Goal: Task Accomplishment & Management: Complete application form

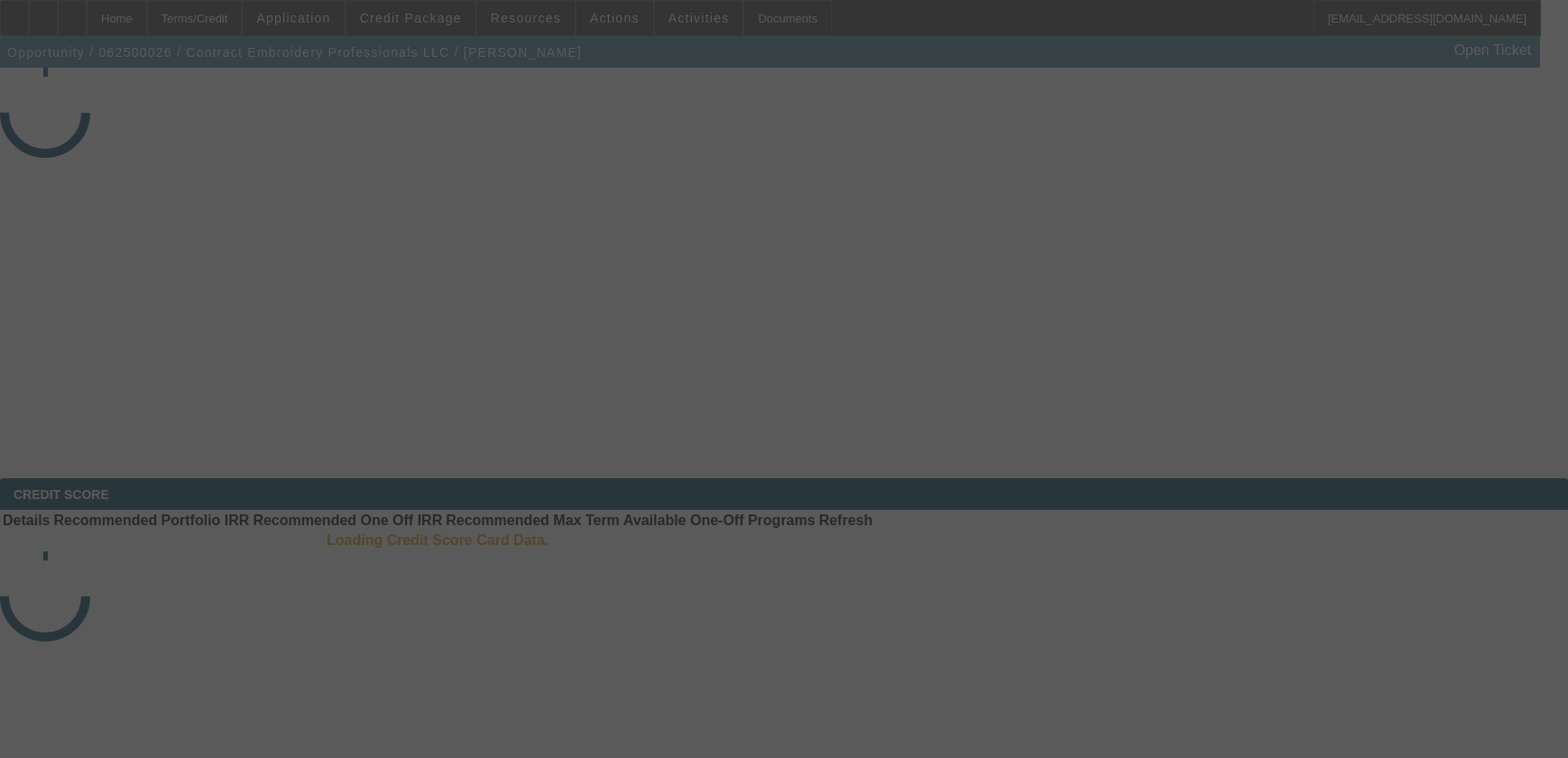
select select "3"
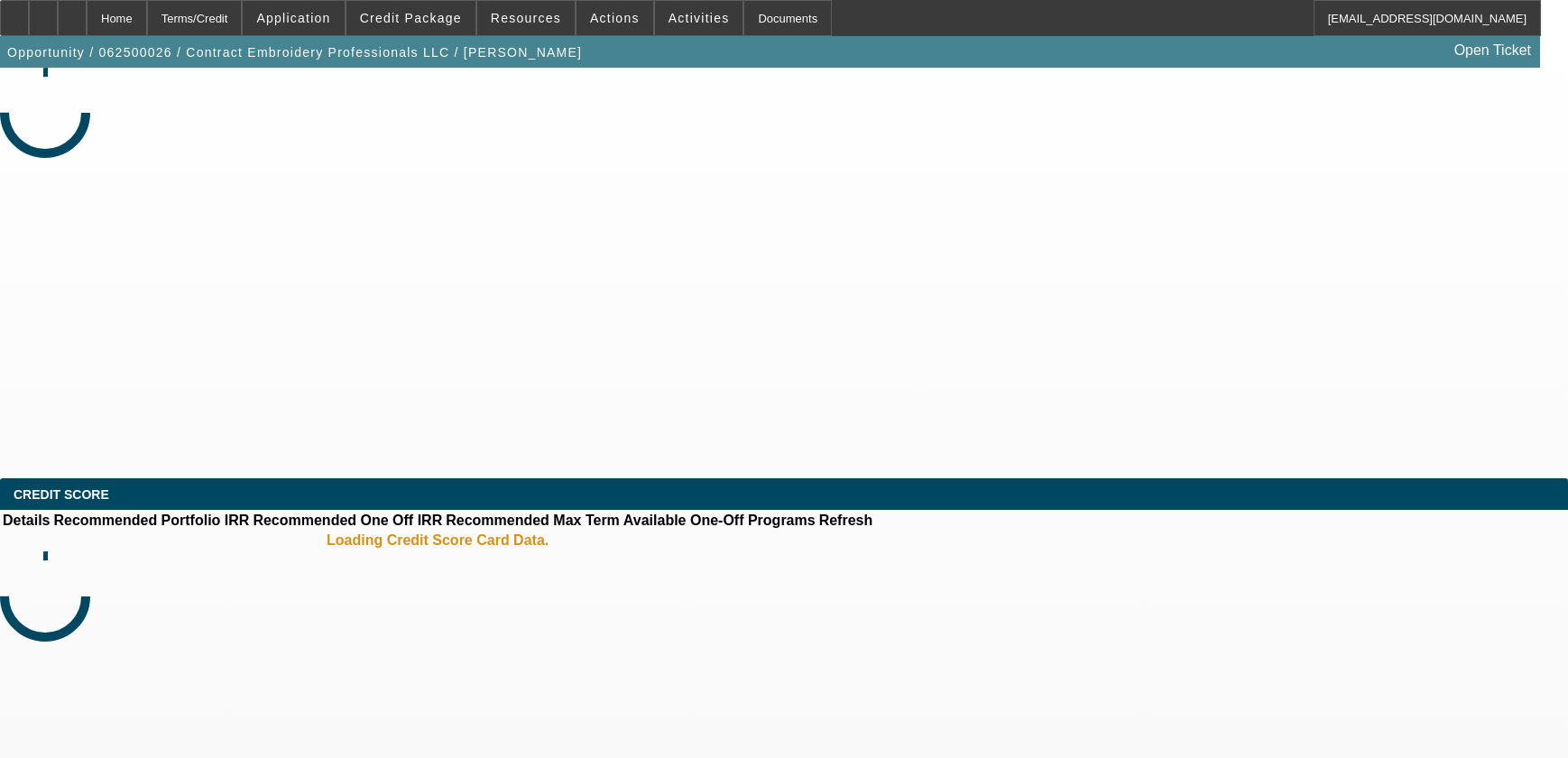
select select "0"
select select "2"
select select "0.1"
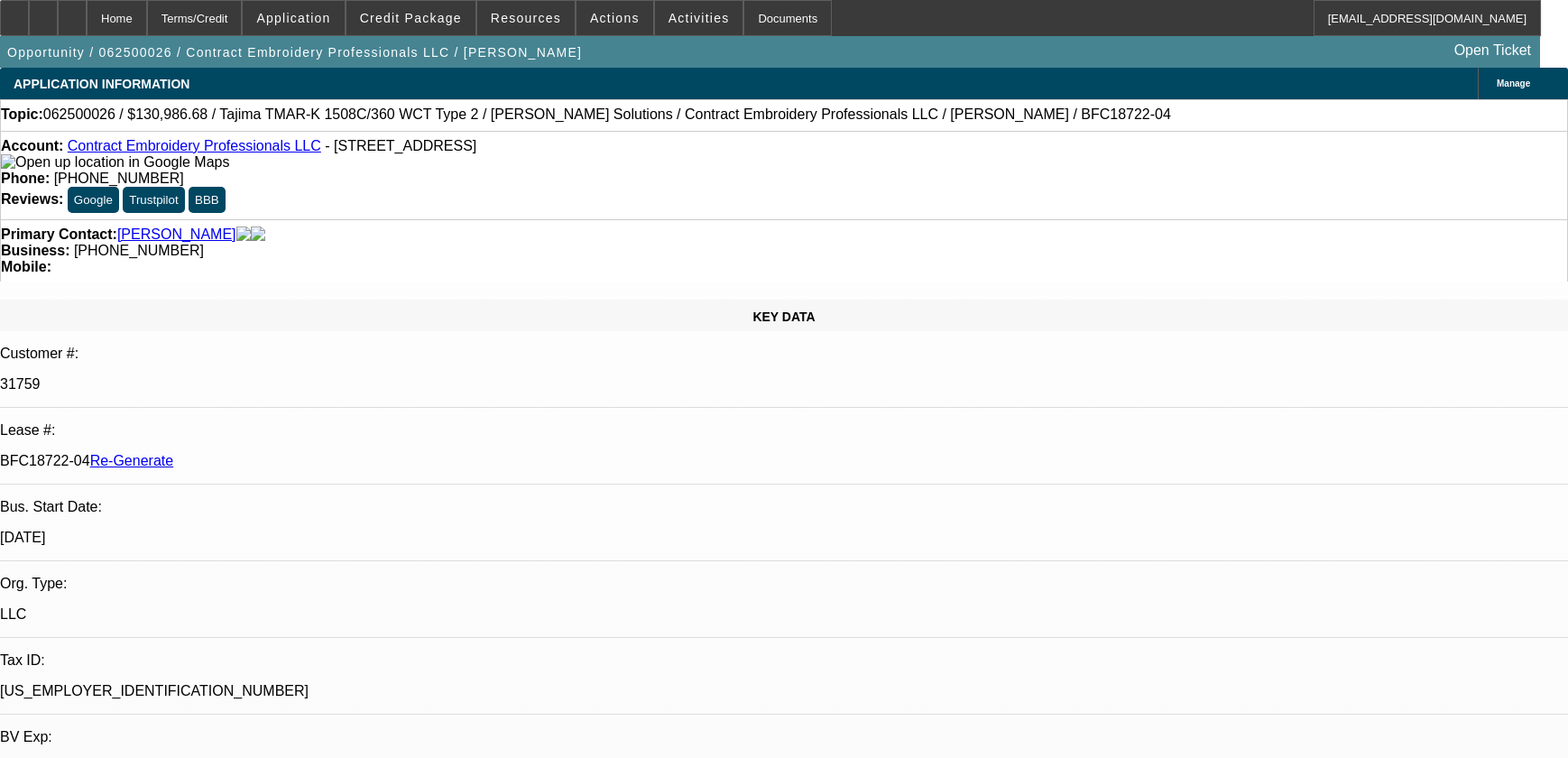
select select "1"
select select "2"
select select "4"
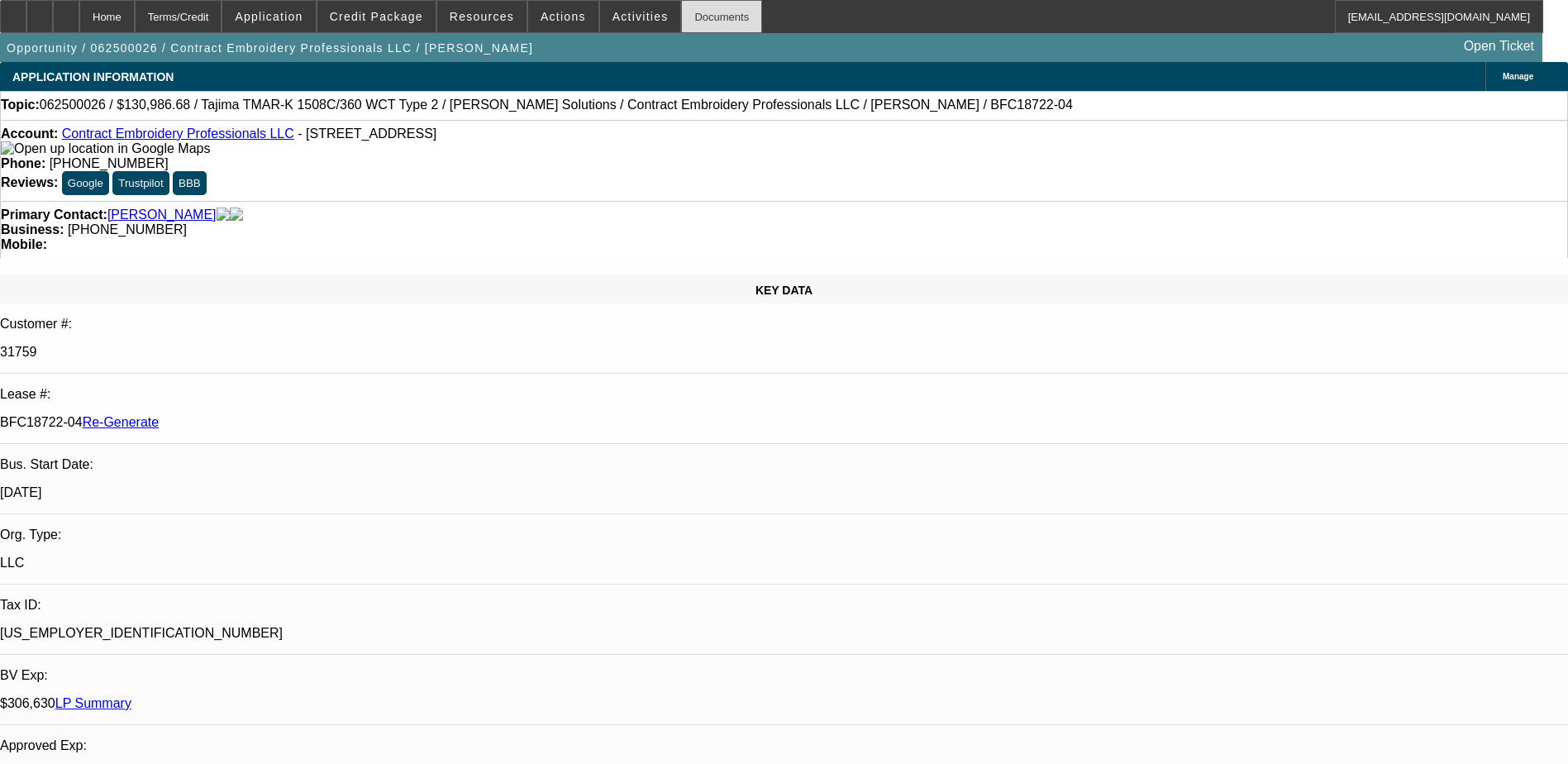
click at [681, 15] on div "Documents" at bounding box center [721, 16] width 81 height 33
click at [613, 13] on span "Activities" at bounding box center [641, 16] width 56 height 13
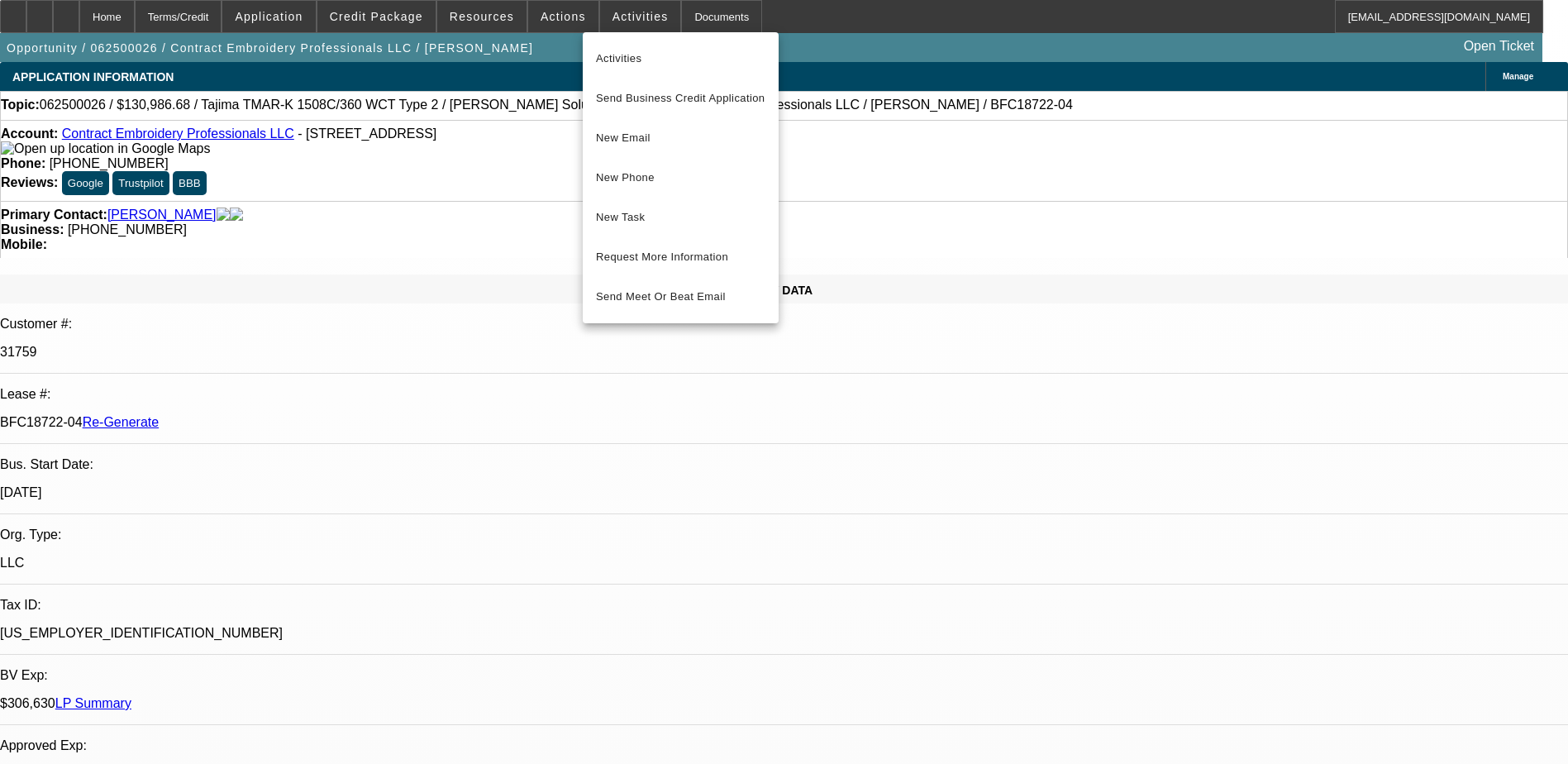
click at [552, 17] on div at bounding box center [784, 382] width 1568 height 764
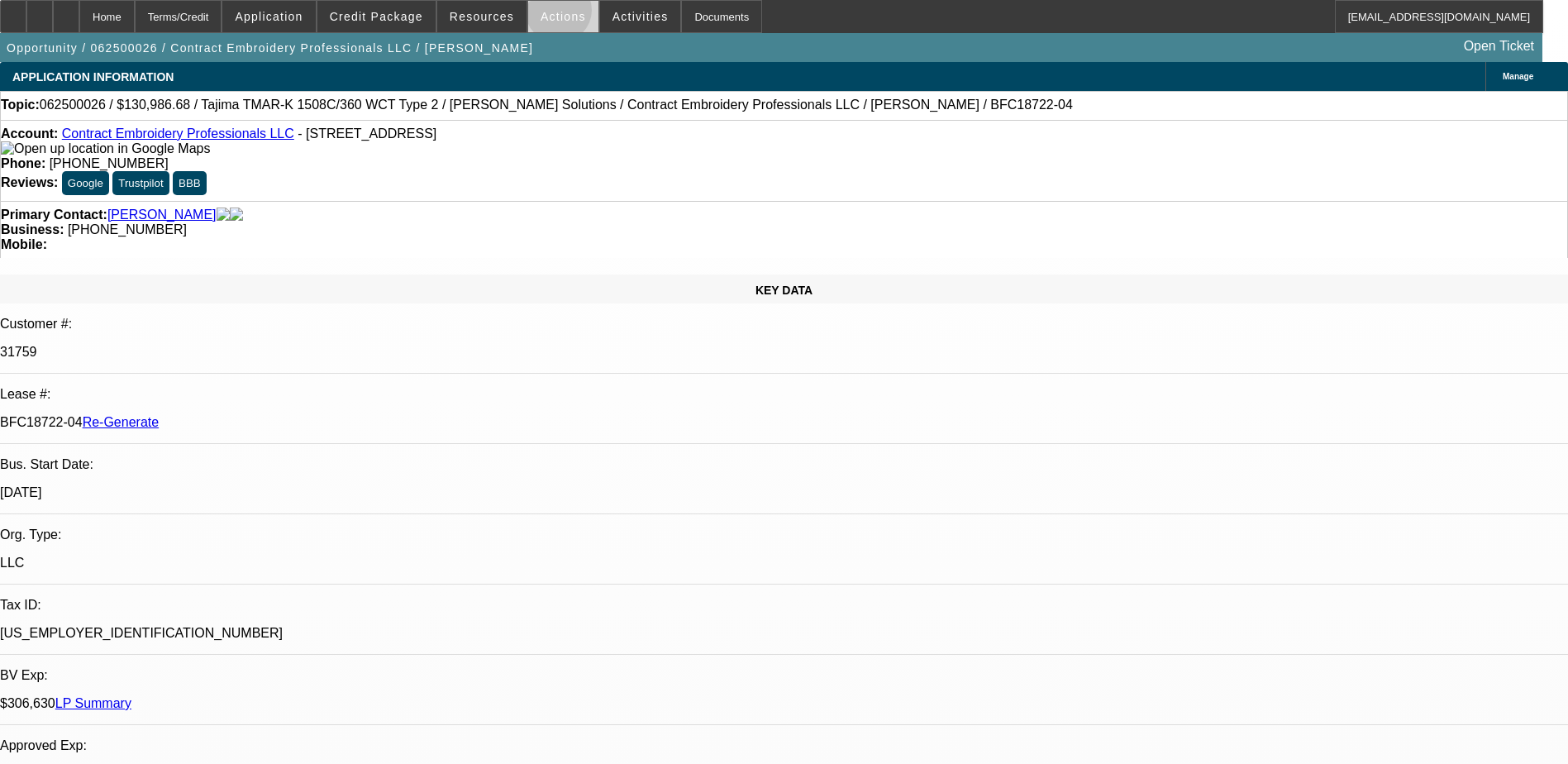
click at [551, 14] on span "Actions" at bounding box center [563, 16] width 45 height 13
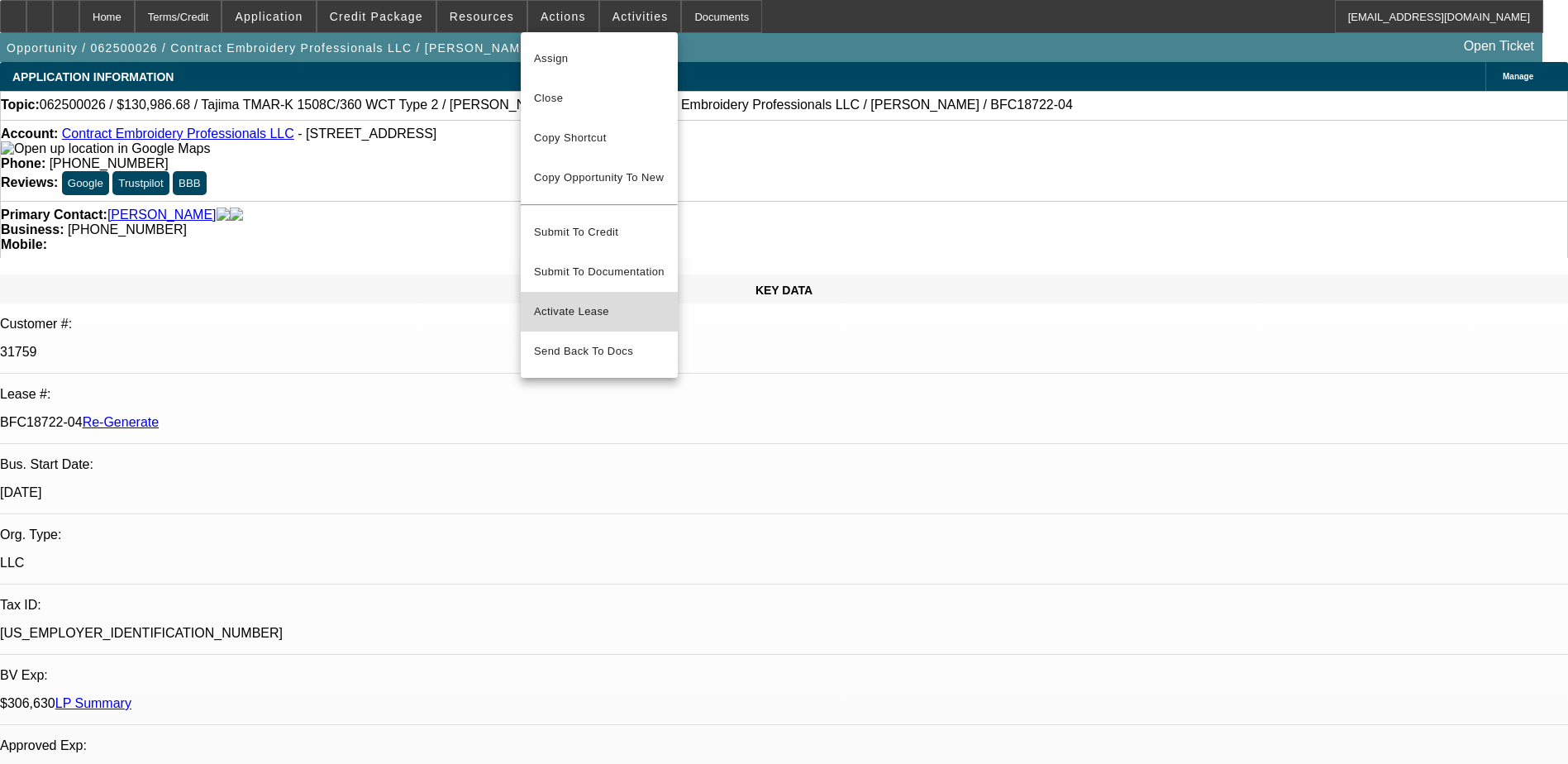
click at [564, 302] on span "Activate Lease" at bounding box center [599, 312] width 131 height 20
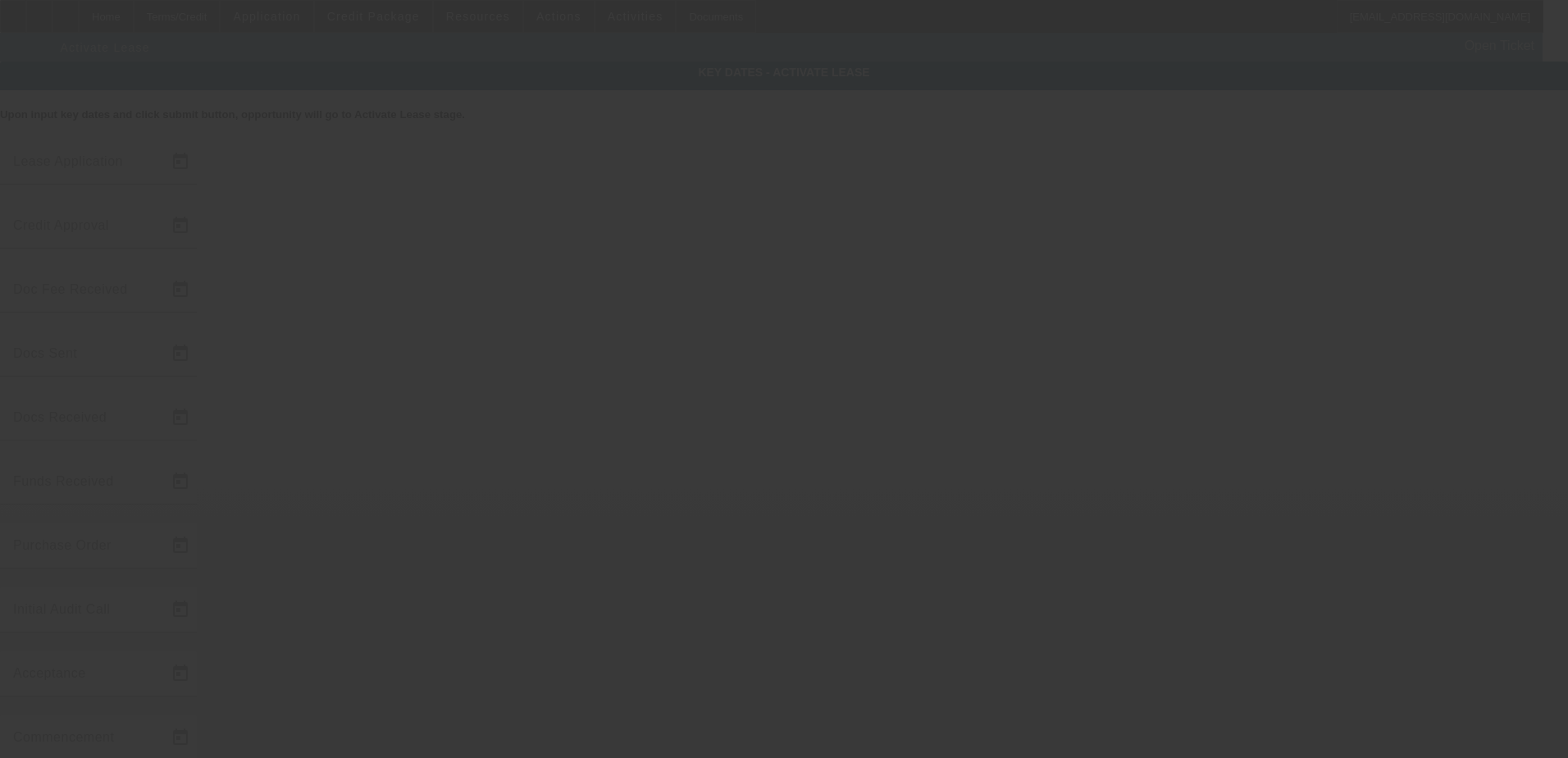
type input "6/2/2025"
type input "6/3/2025"
type input "6/4/2025"
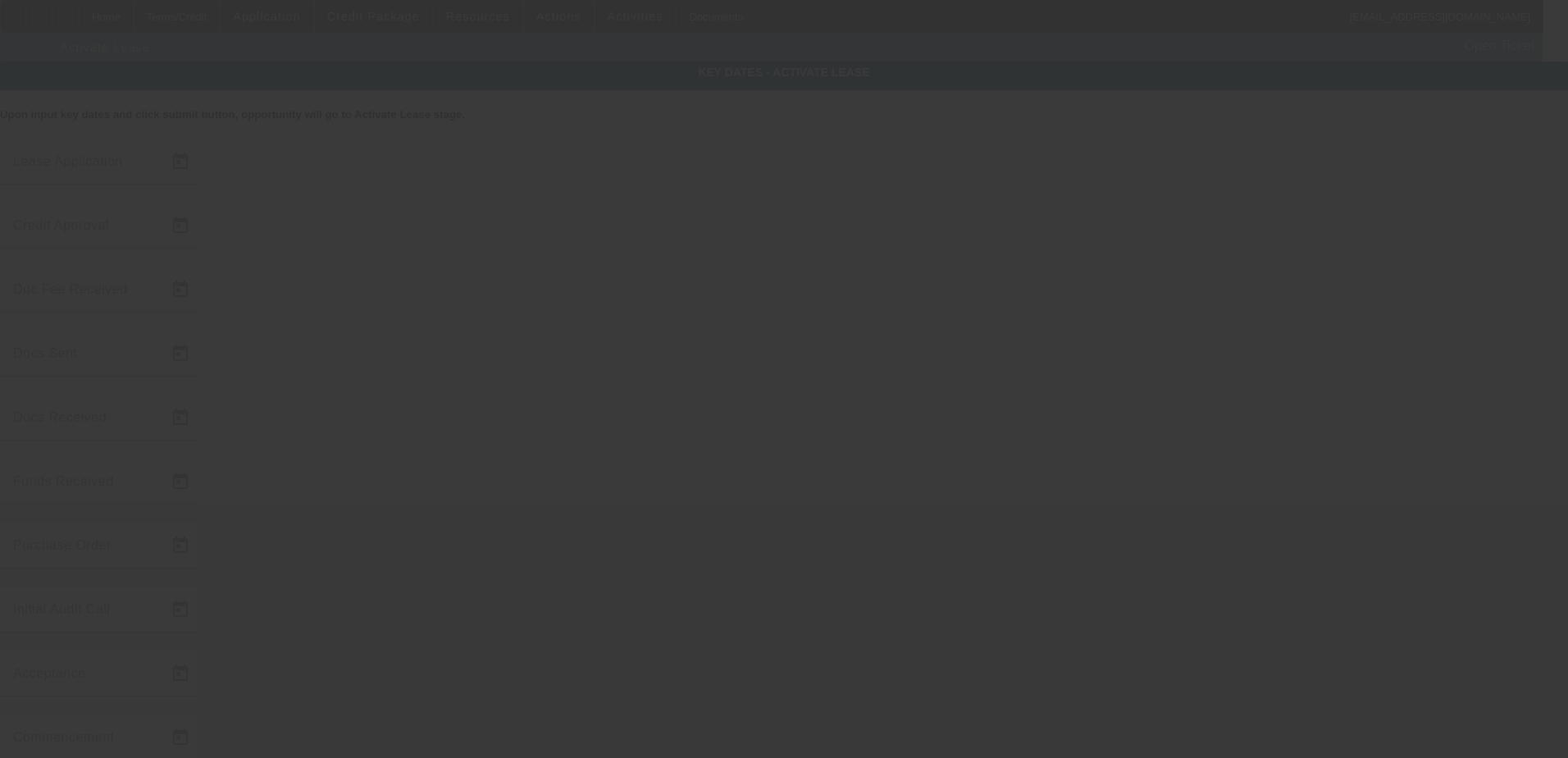
type input "7/9/2025"
type input "7/10/2025"
type input "8/6/2025"
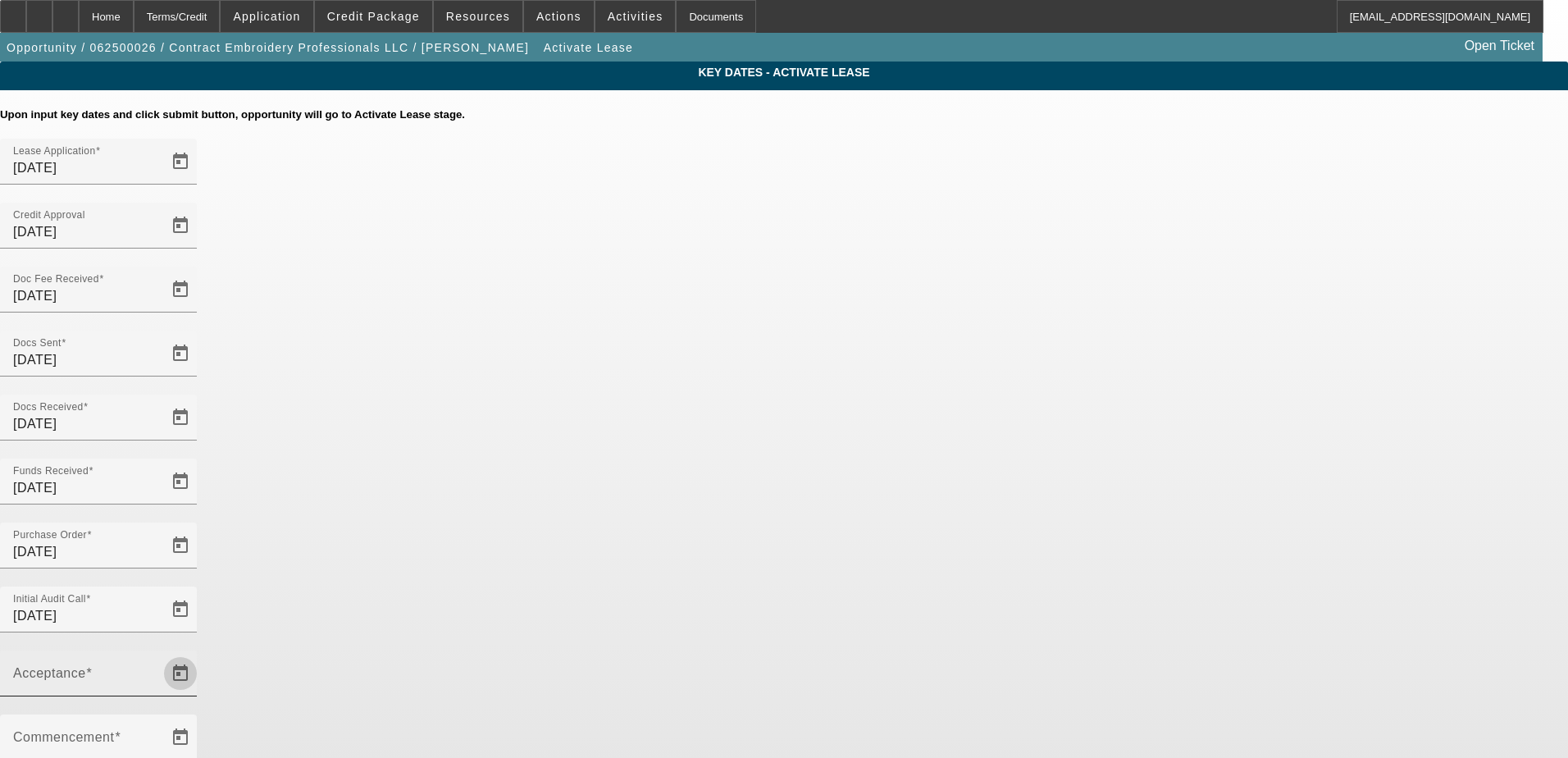
click at [200, 654] on span "Open calendar" at bounding box center [180, 673] width 39 height 39
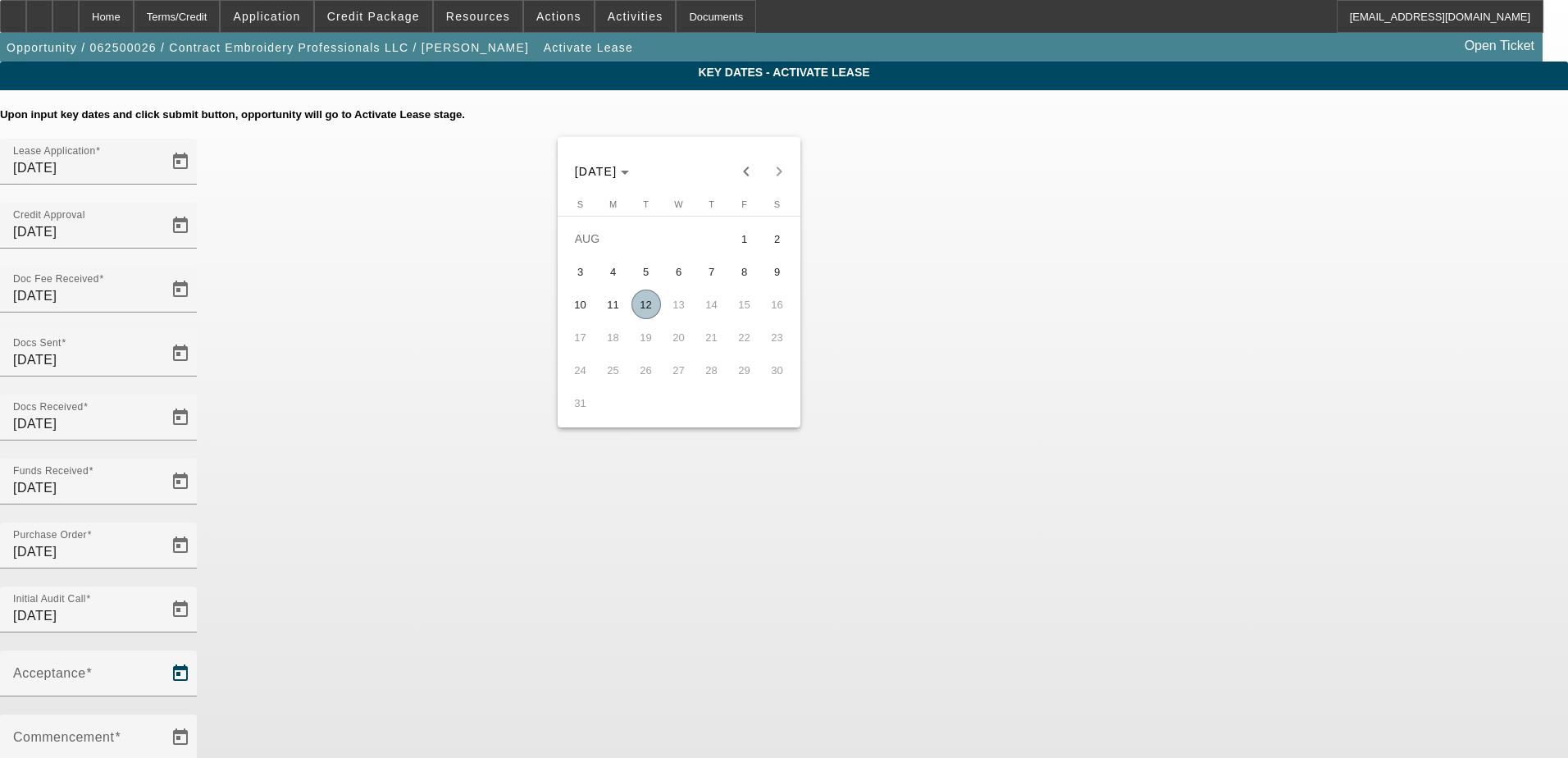
click at [683, 275] on span "6" at bounding box center [679, 271] width 30 height 30
type input "8/6/2025"
type input "9/1/2025"
type input "10/1/2025"
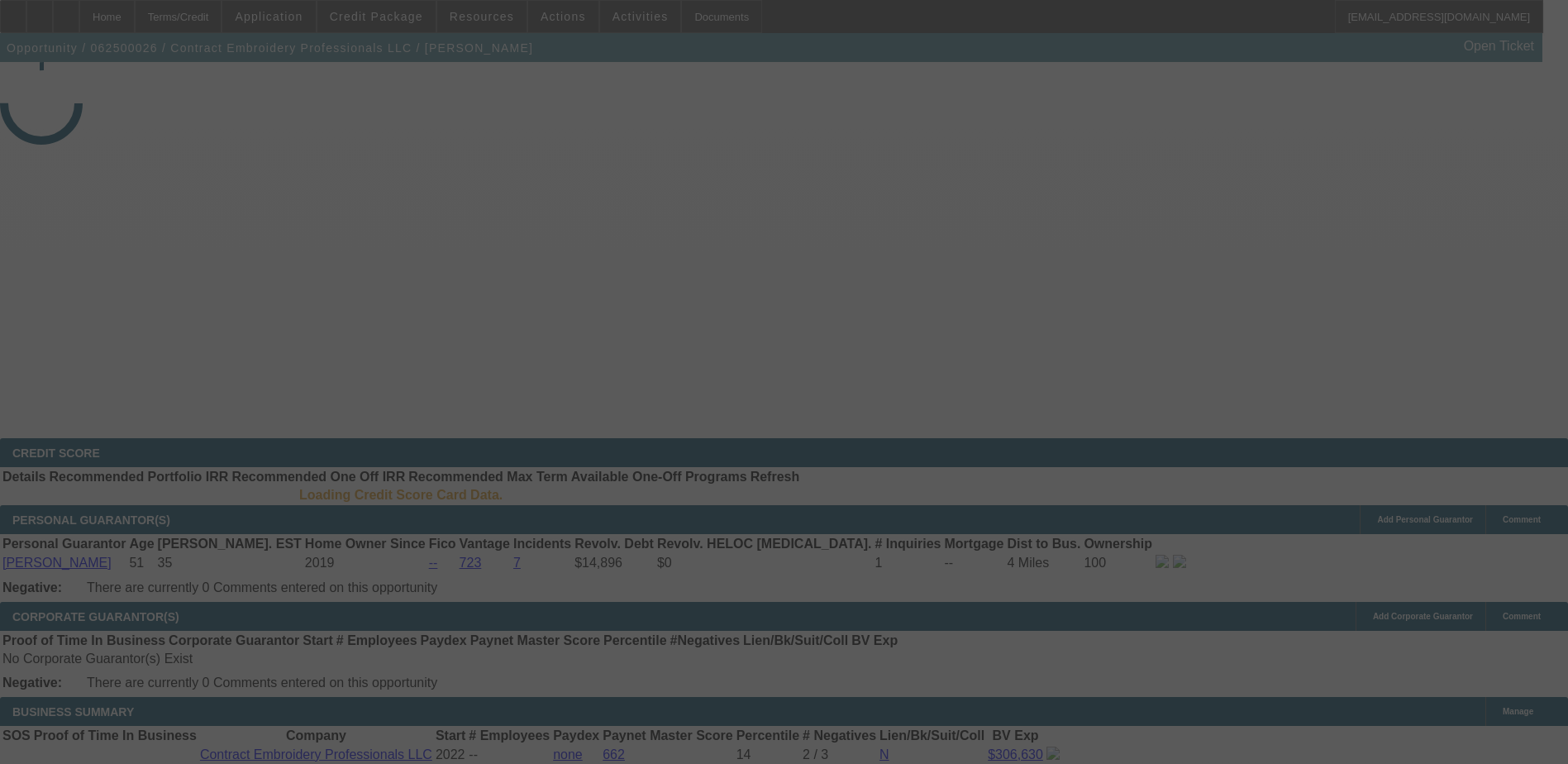
select select "4"
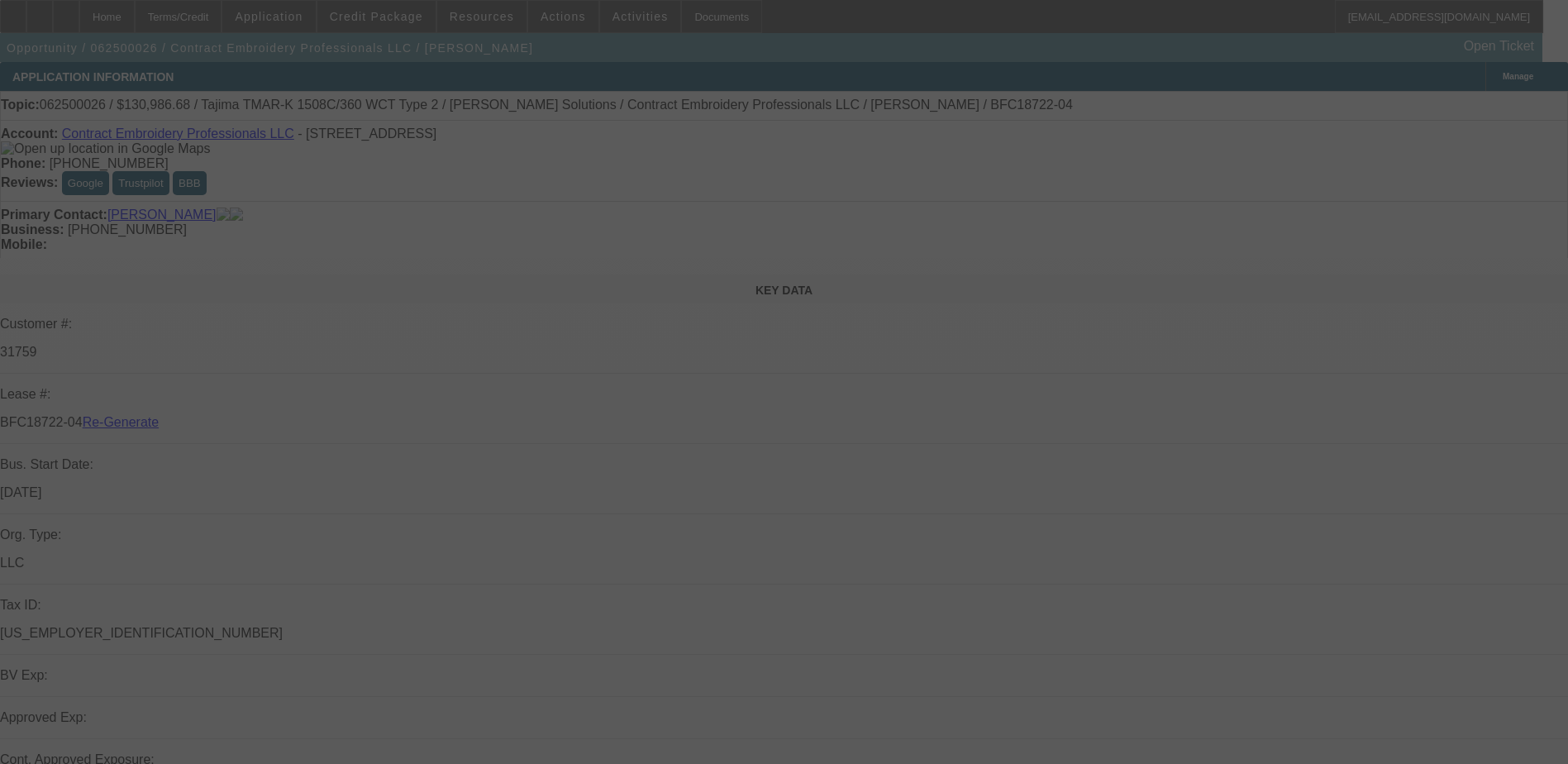
select select "0"
select select "2"
select select "0.1"
select select "4"
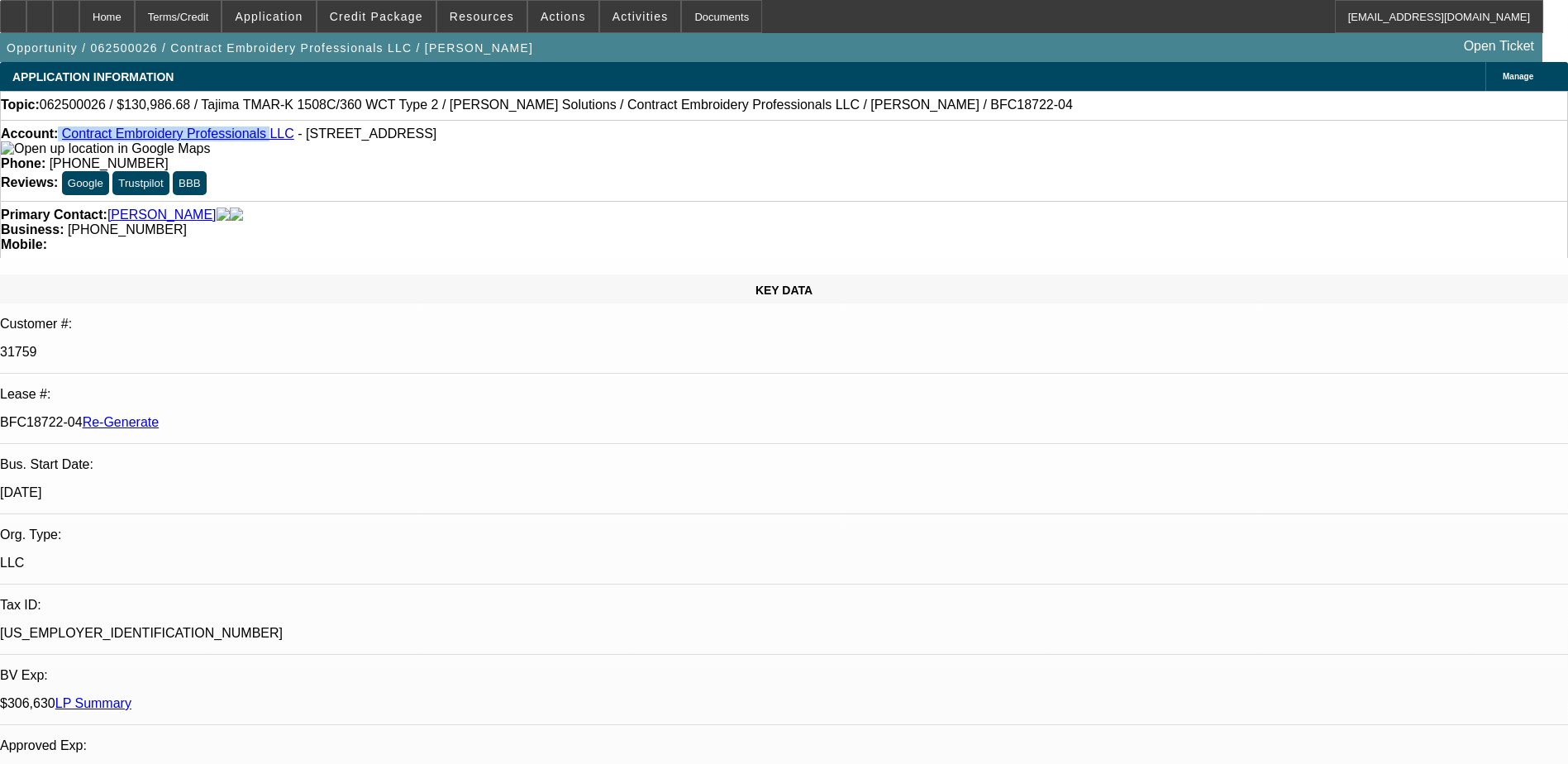
drag, startPoint x: 72, startPoint y: 133, endPoint x: 245, endPoint y: 143, distance: 173.3
click at [245, 143] on div "Account: Contract Embroidery Professionals LLC - 7010 Fly Rd Ste 4, East Syracu…" at bounding box center [784, 141] width 1566 height 30
copy div "Contract Embroidery Professionals"
click at [206, 345] on p "31759" at bounding box center [784, 352] width 1568 height 15
click at [207, 345] on p "31759" at bounding box center [784, 352] width 1568 height 15
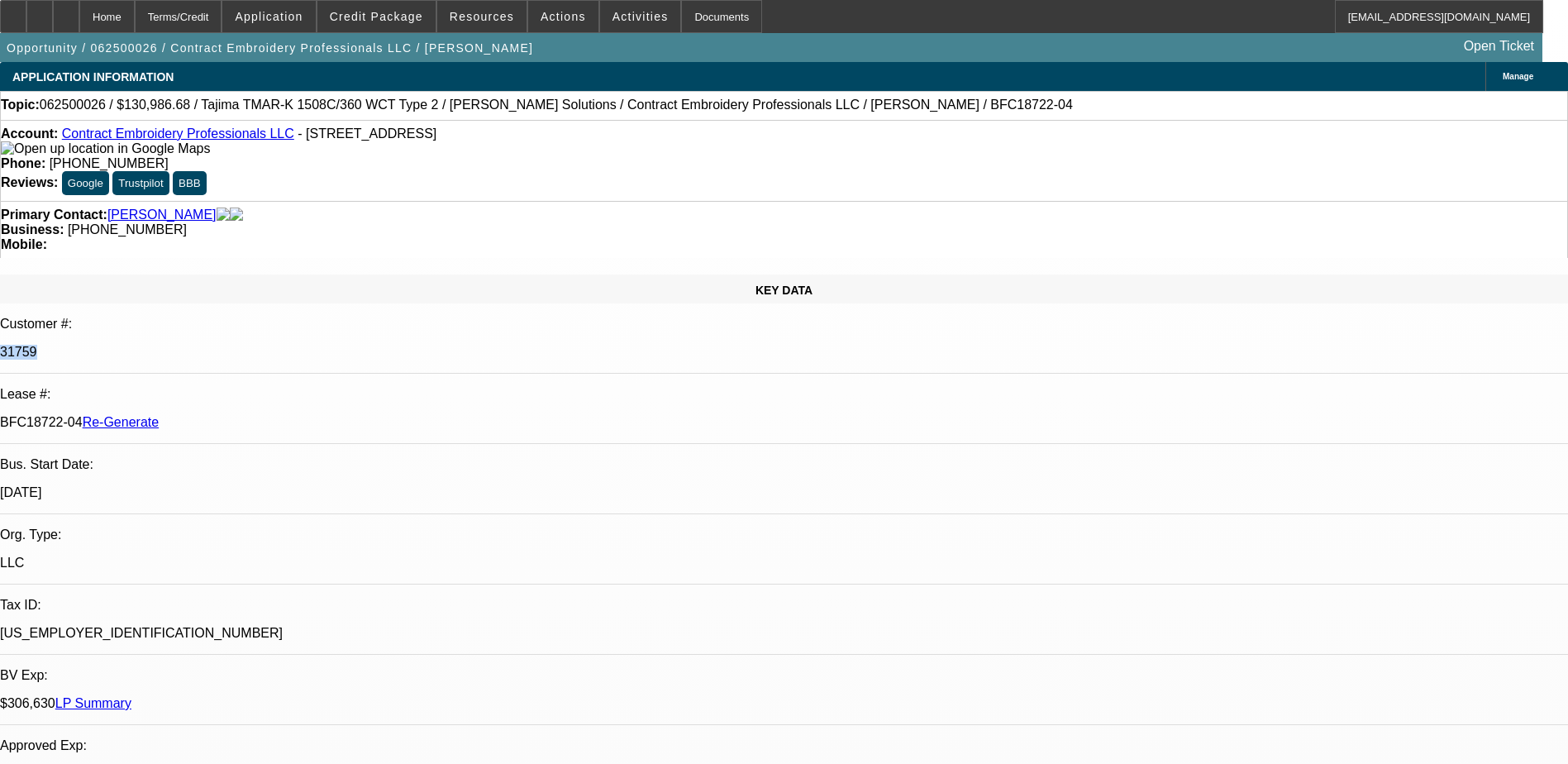
copy p "31759"
drag, startPoint x: 197, startPoint y: 284, endPoint x: 259, endPoint y: 277, distance: 62.4
click at [259, 415] on p "BFC18722-04 Re-Generate" at bounding box center [784, 422] width 1568 height 15
copy p "BFC18722-04"
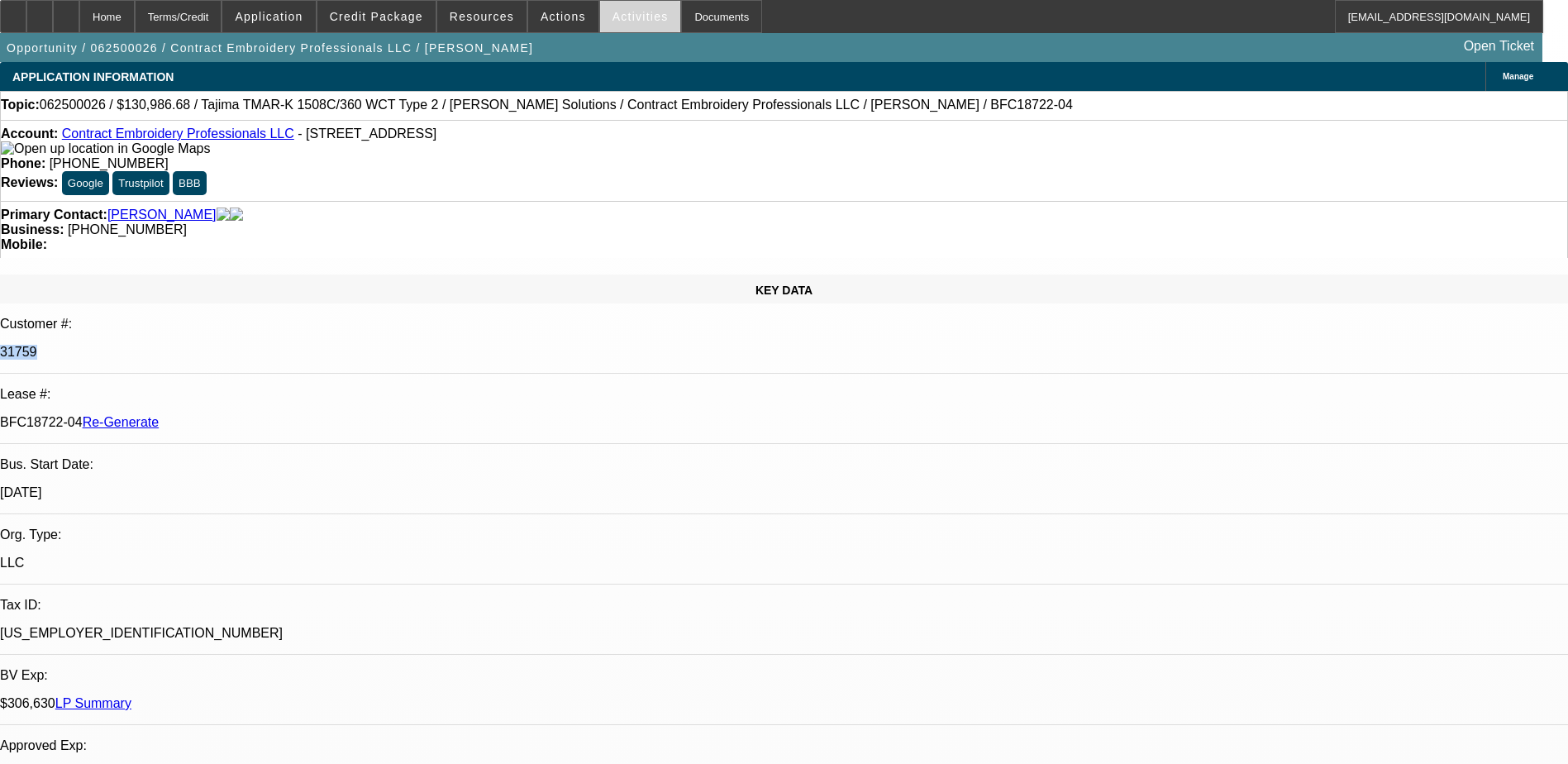
click at [607, 6] on span at bounding box center [640, 16] width 81 height 39
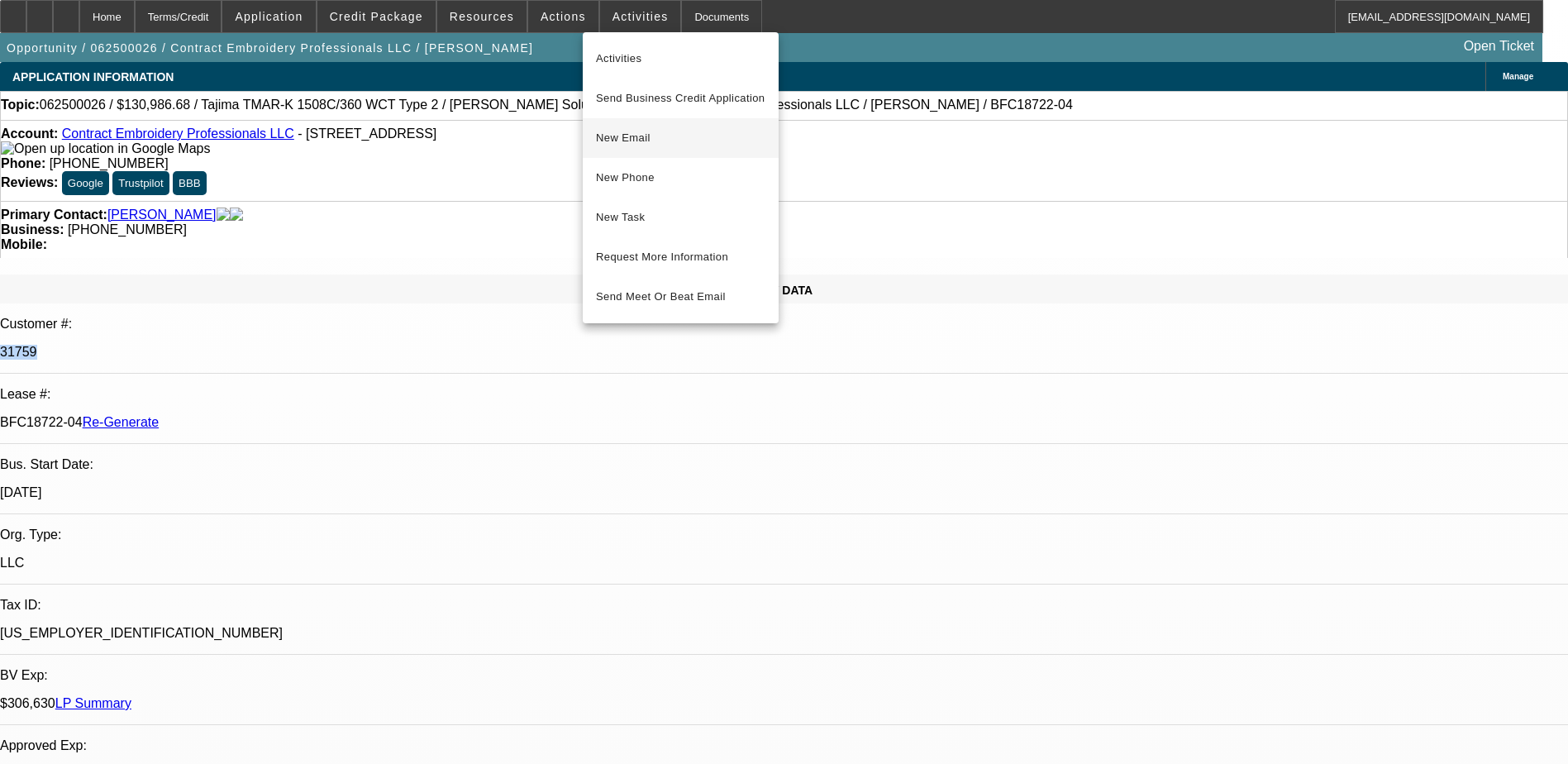
click at [638, 135] on span "New Email" at bounding box center [680, 137] width 170 height 20
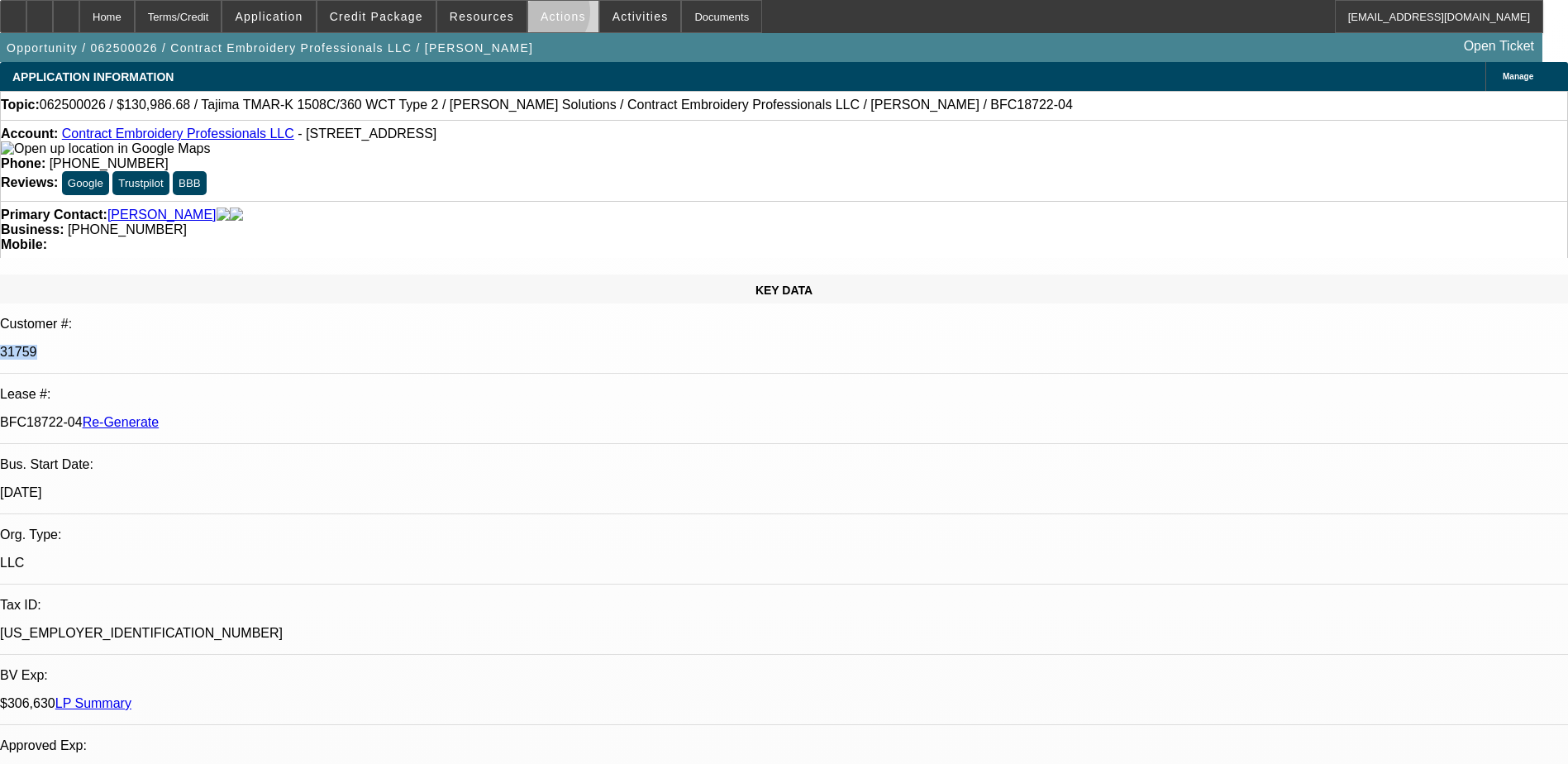
click at [541, 15] on span "Actions" at bounding box center [563, 16] width 45 height 13
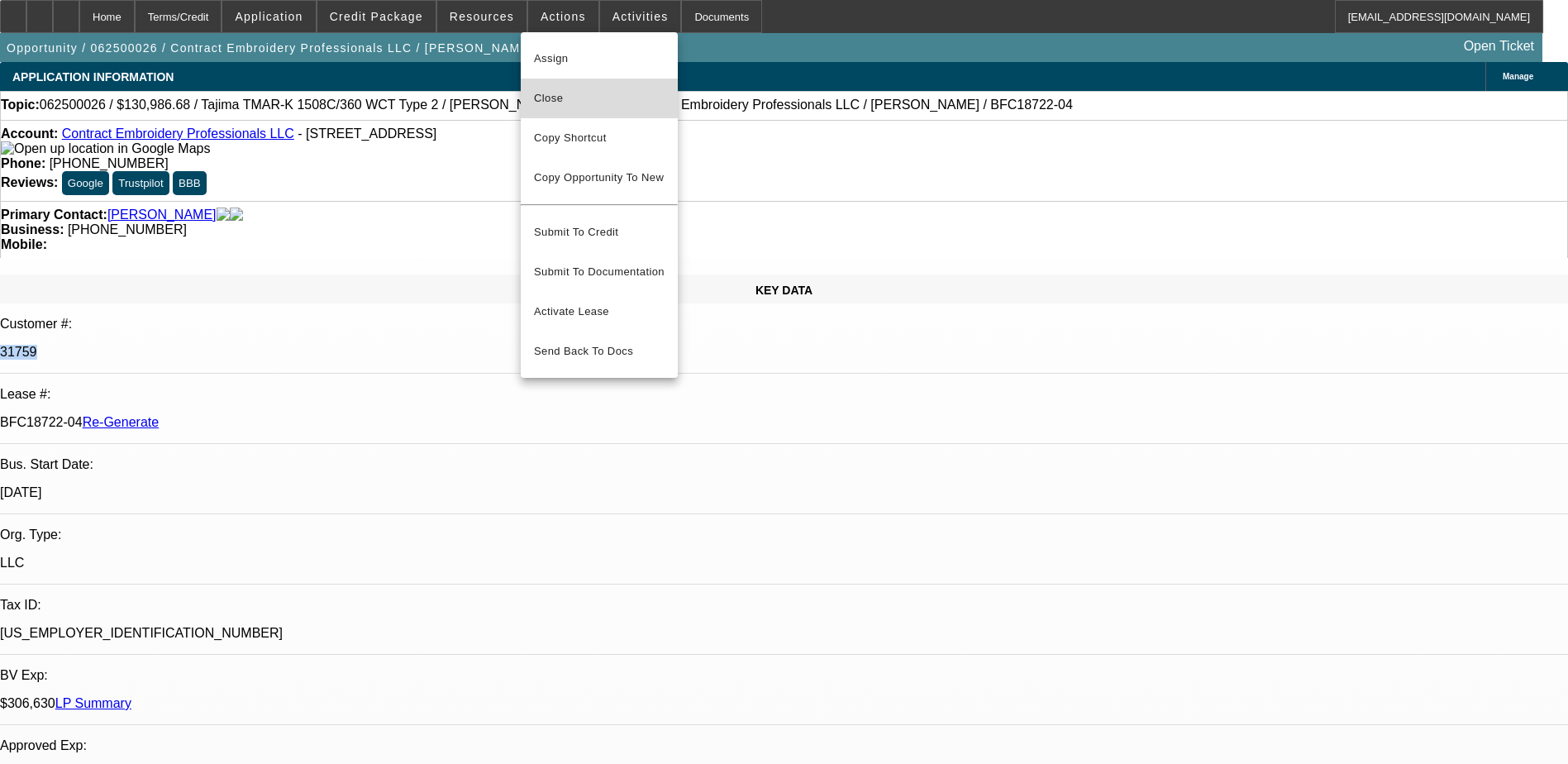
click at [584, 103] on span "Close" at bounding box center [599, 98] width 131 height 20
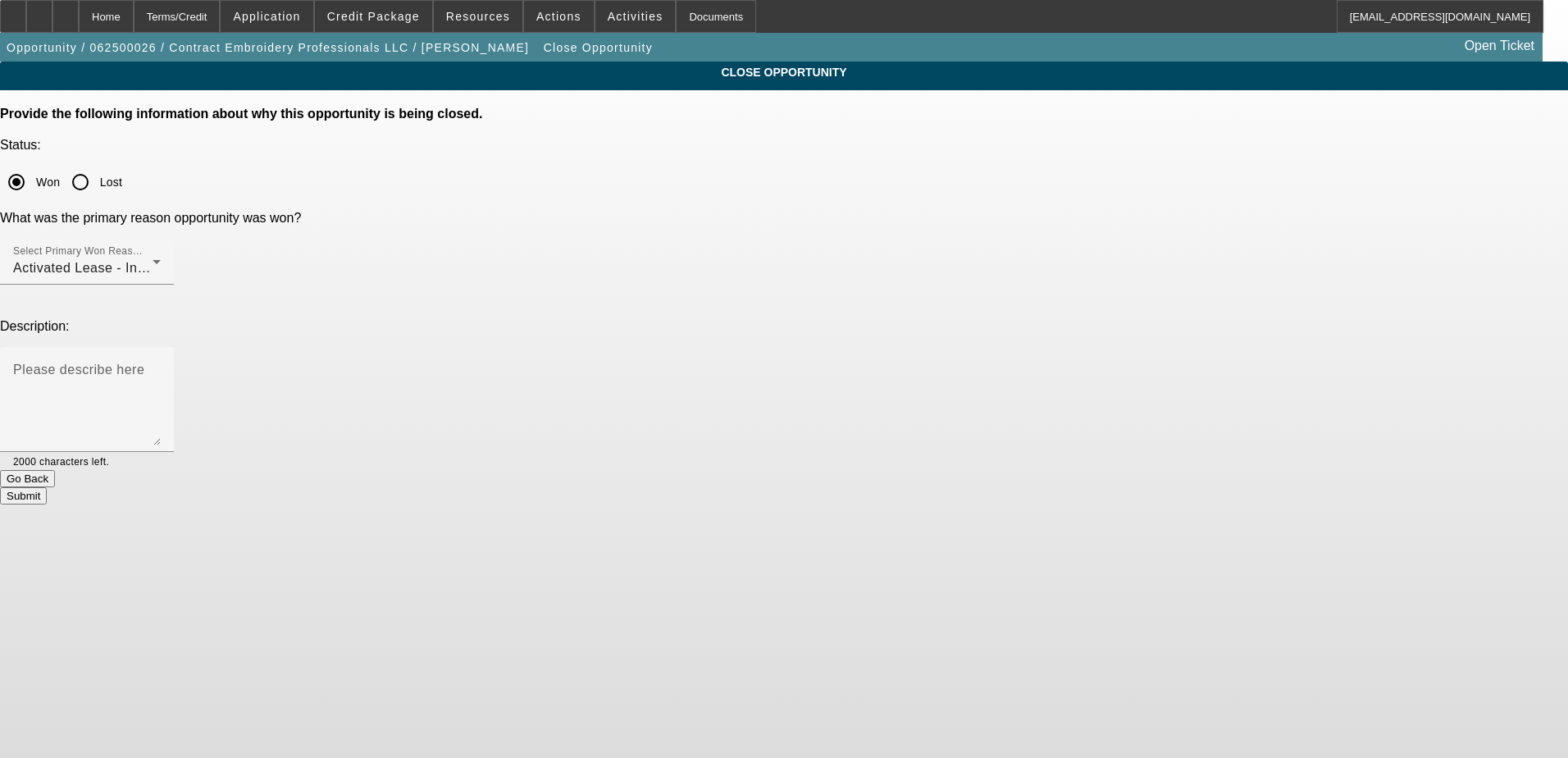
click at [47, 487] on button "Submit" at bounding box center [23, 495] width 47 height 17
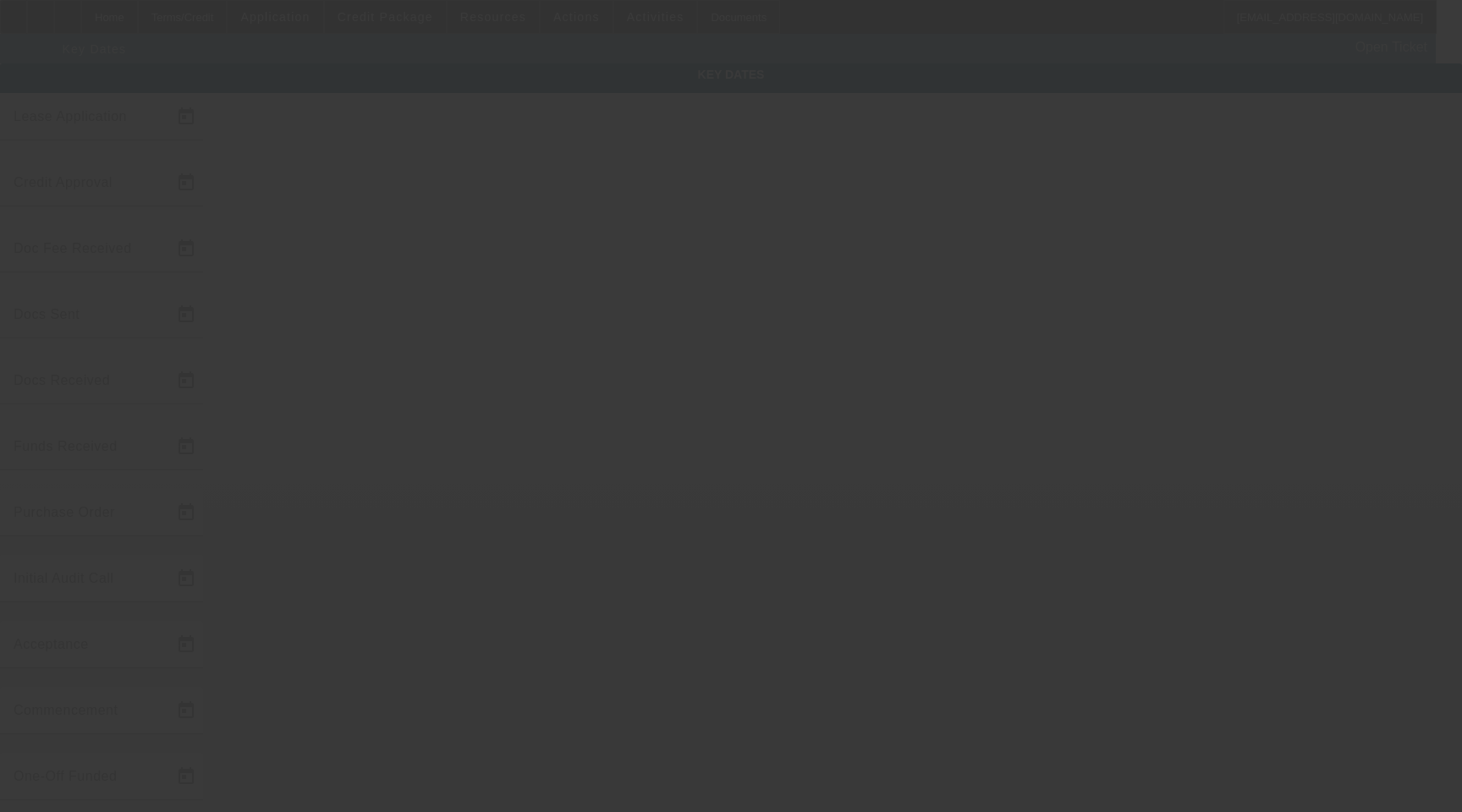
type input "[DATE]"
type input "8/8/2025"
type input "6/4/2025"
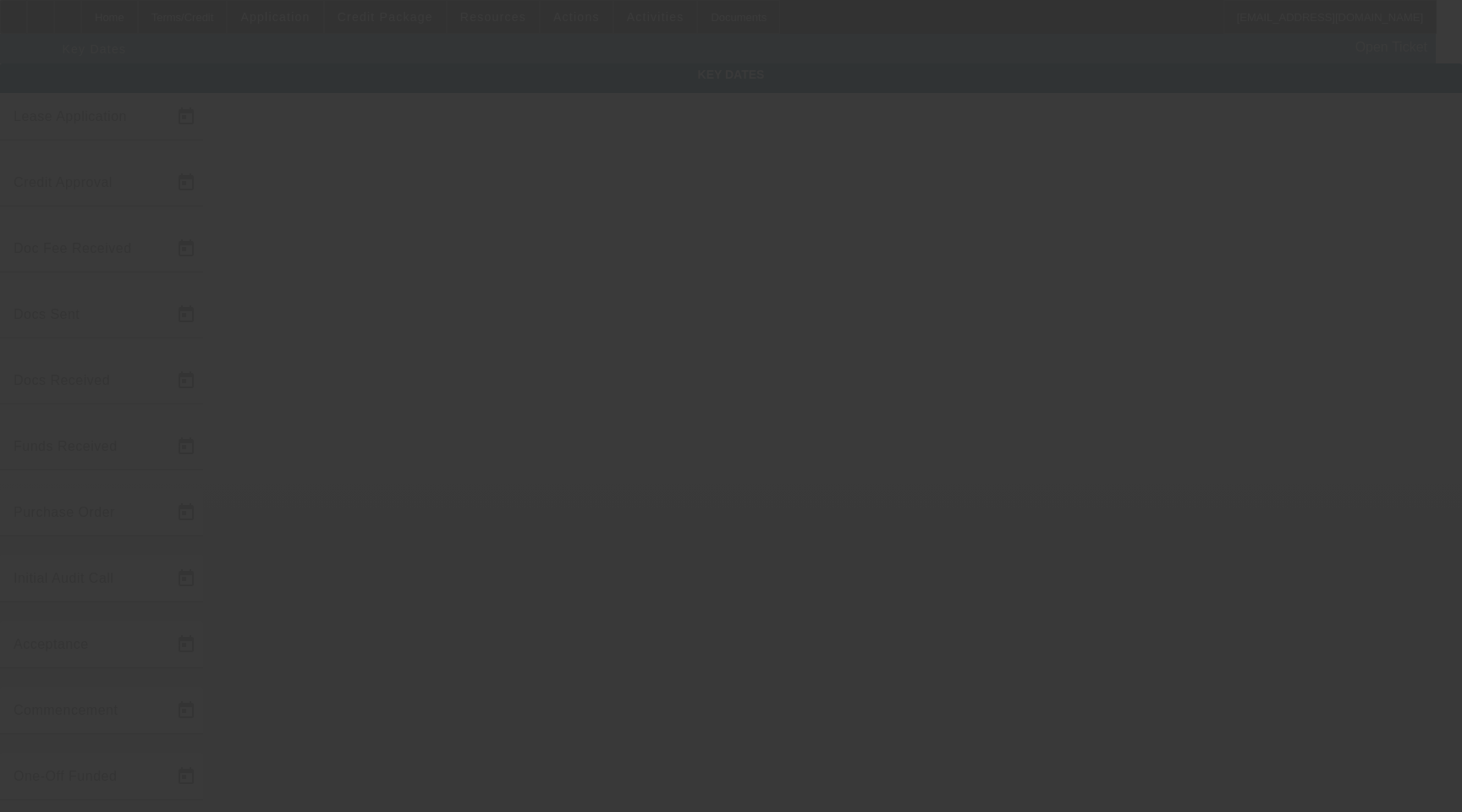
type input "7/9/2025"
type input "7/10/2025"
type input "8/6/2025"
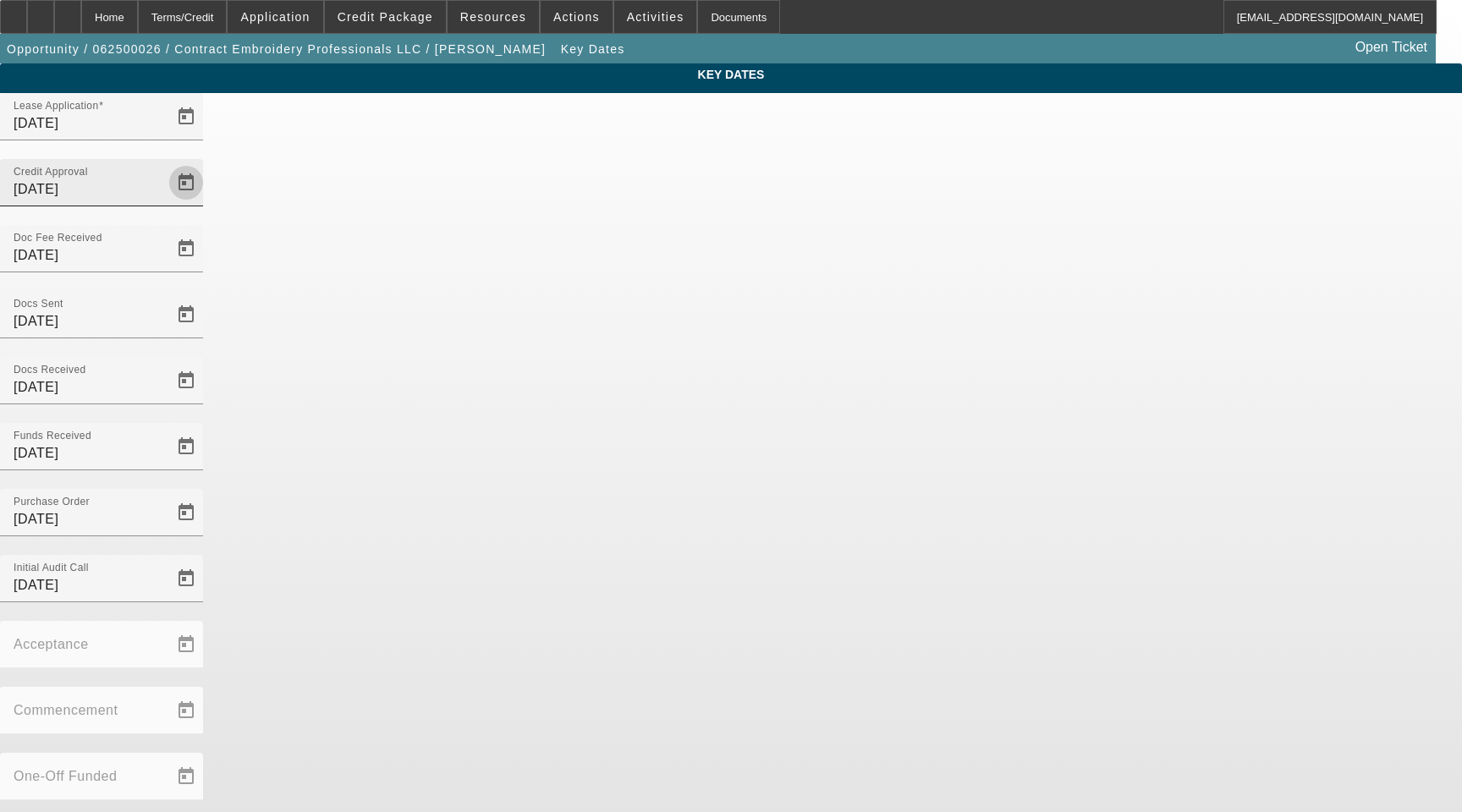
click at [206, 162] on span "Open calendar" at bounding box center [186, 182] width 40 height 40
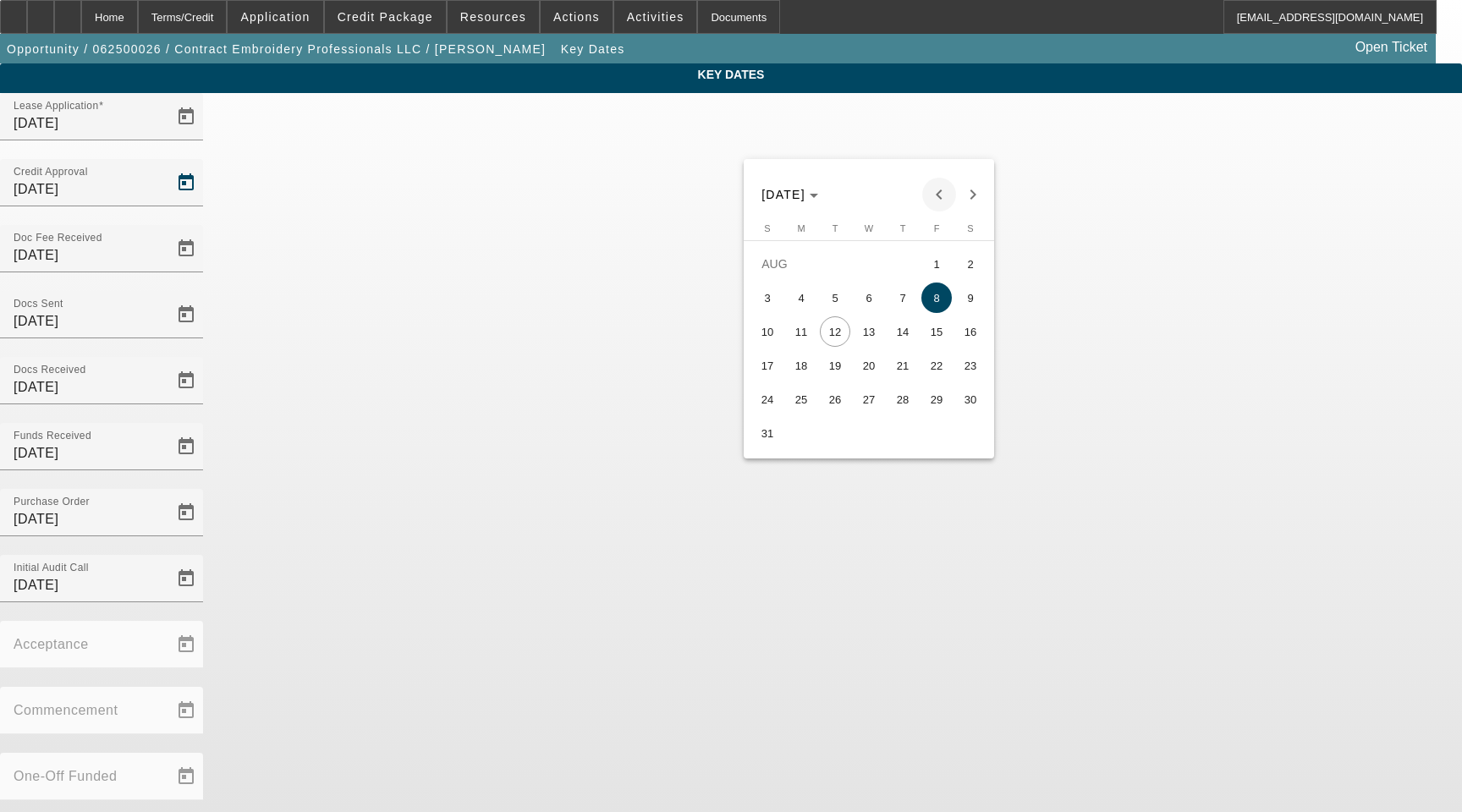
click at [936, 194] on span "Previous month" at bounding box center [939, 194] width 34 height 34
click at [935, 197] on span "Previous month" at bounding box center [939, 194] width 34 height 34
click at [837, 302] on span "3" at bounding box center [835, 298] width 31 height 31
type input "6/3/2025"
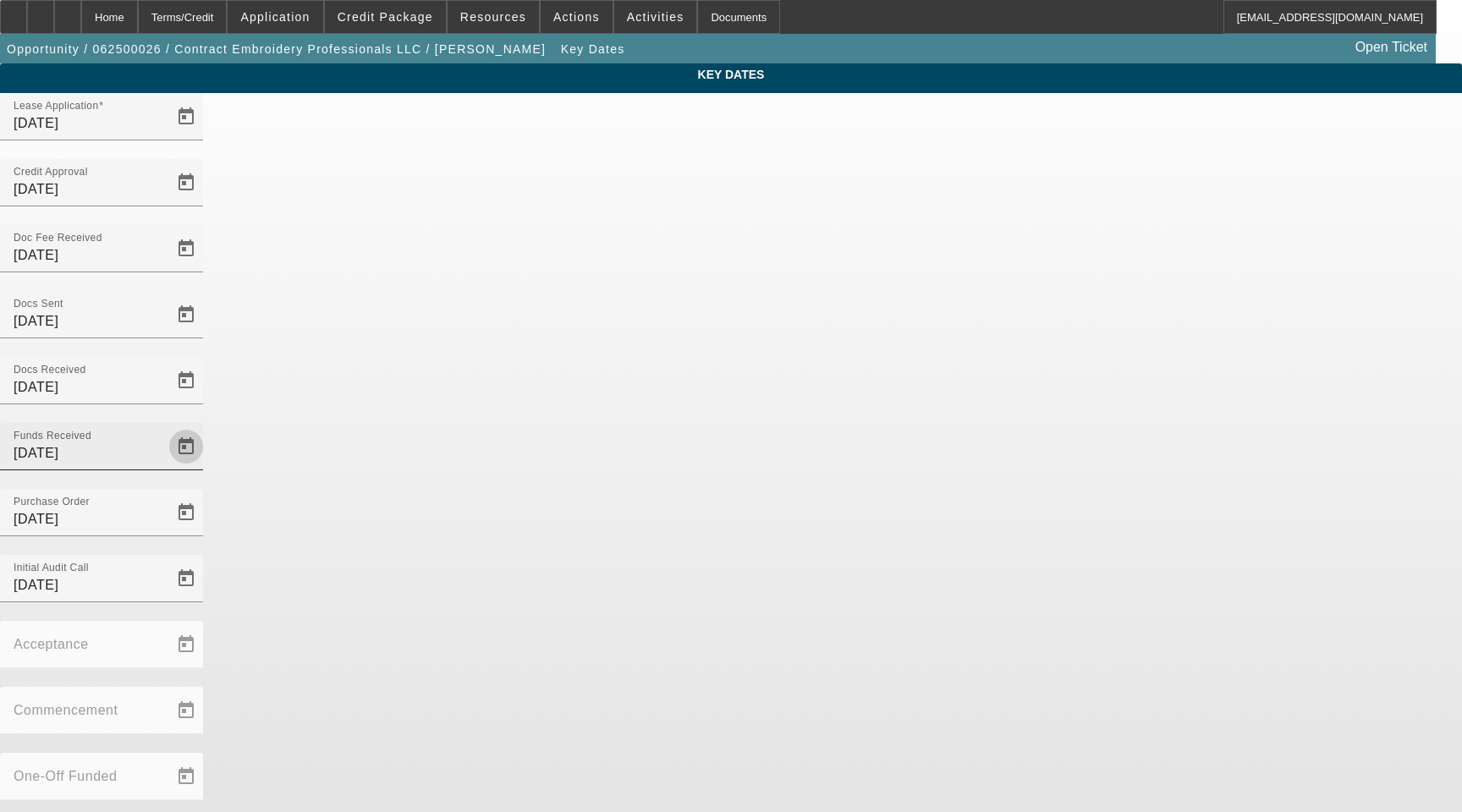
click at [206, 426] on span "Open calendar" at bounding box center [186, 446] width 40 height 40
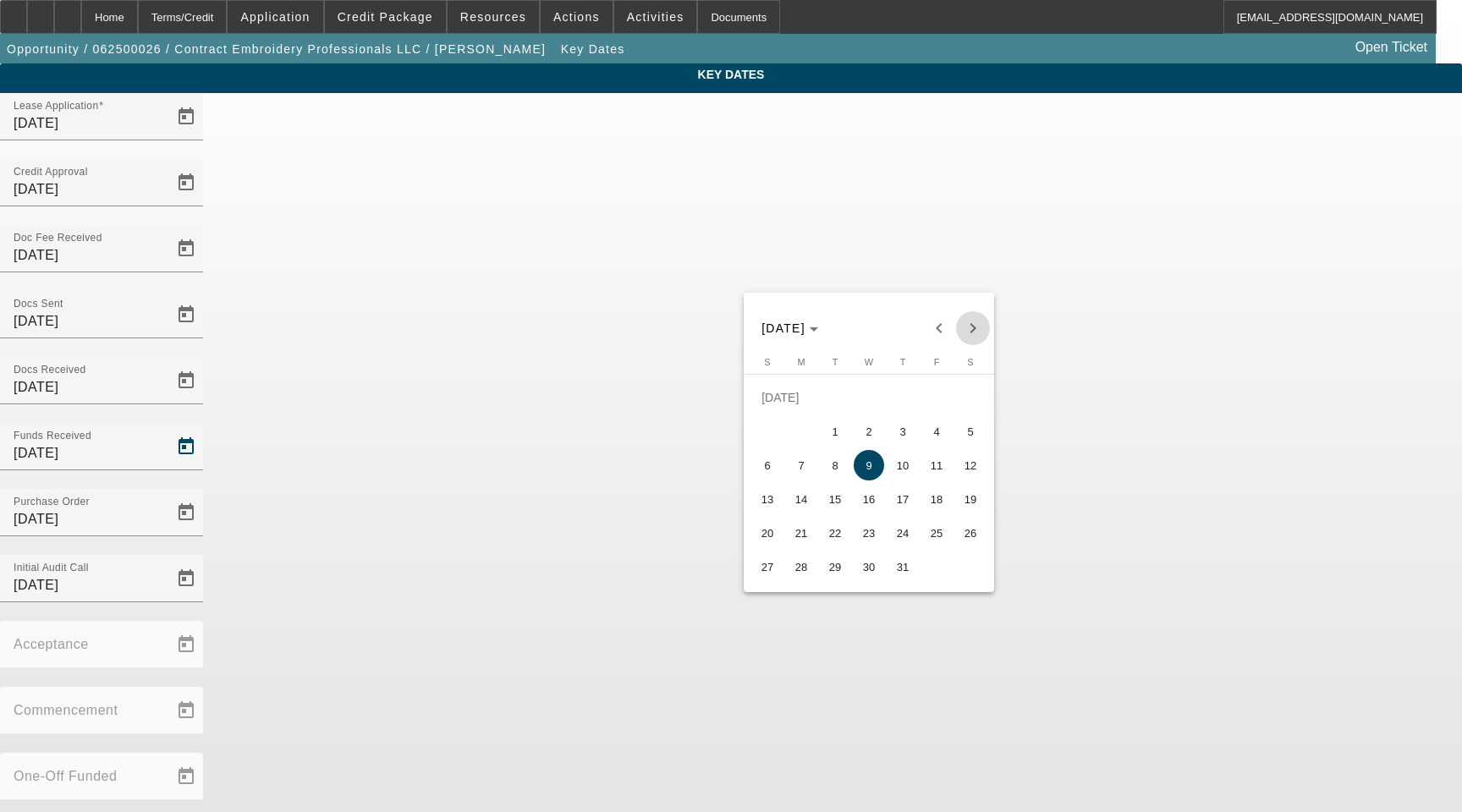
click at [966, 320] on span "Next month" at bounding box center [973, 327] width 34 height 34
click at [832, 477] on span "12" at bounding box center [835, 464] width 31 height 31
type input "8/12/2025"
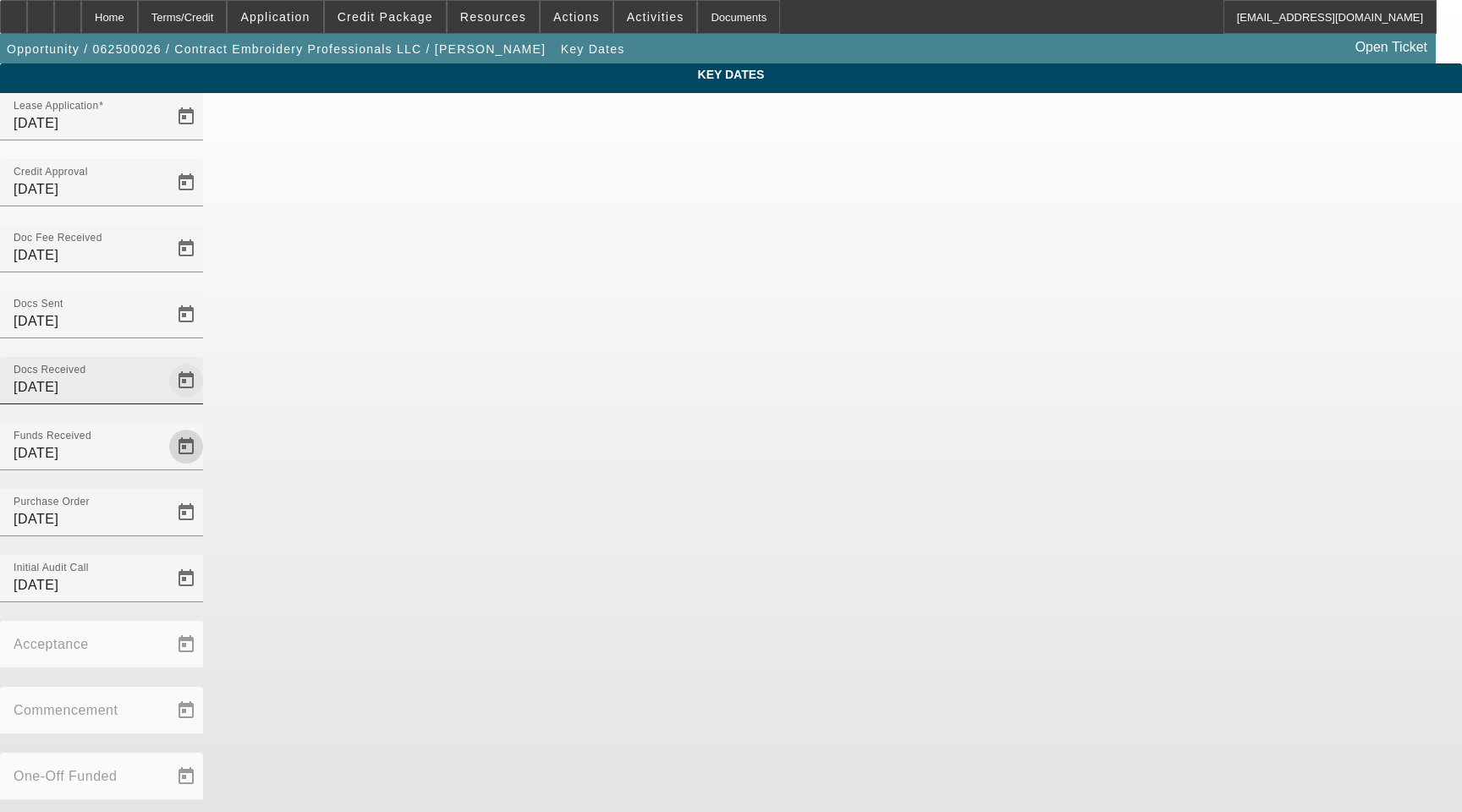
click at [206, 361] on span "Open calendar" at bounding box center [186, 381] width 40 height 40
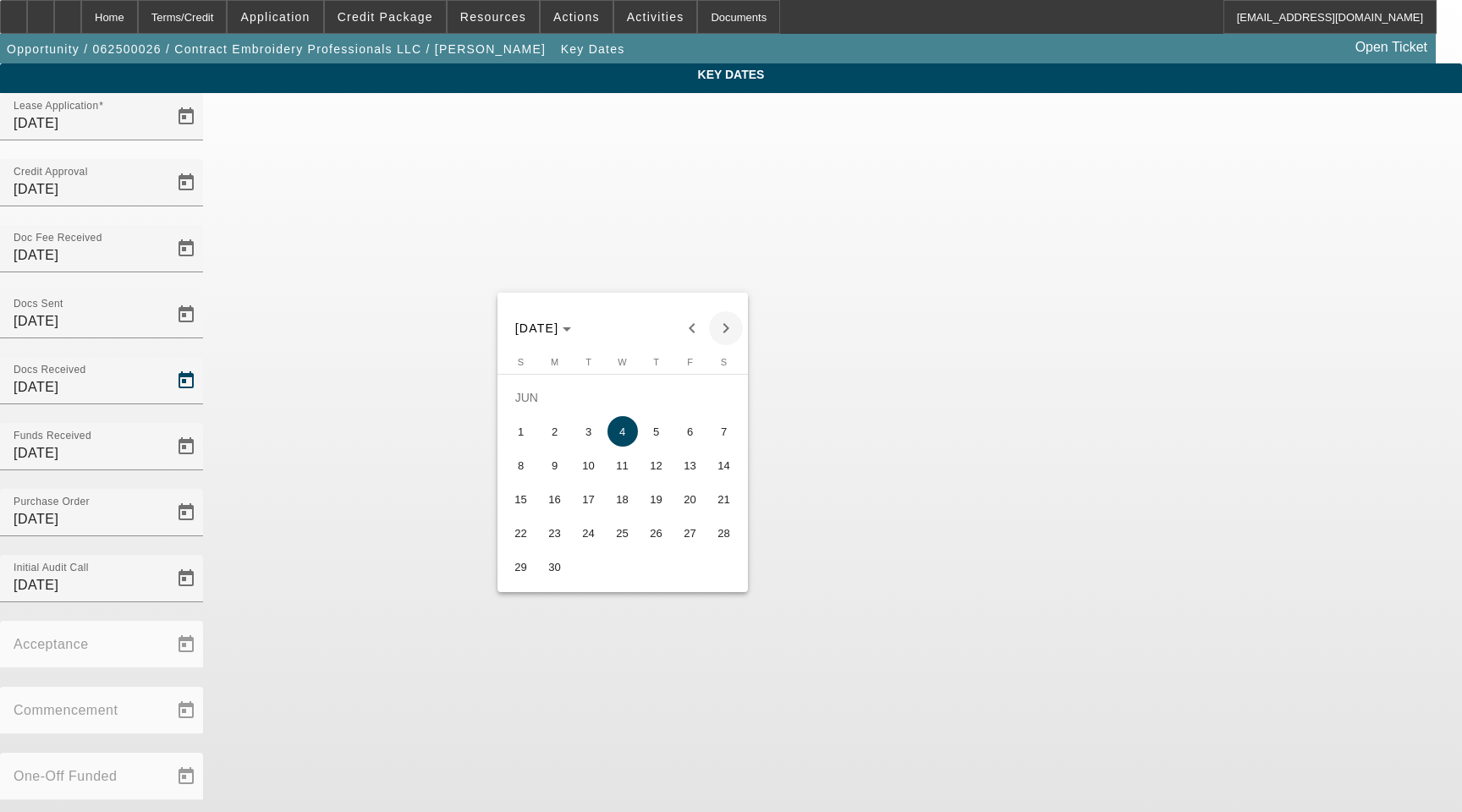
click at [721, 323] on span "Next month" at bounding box center [726, 327] width 34 height 34
click at [583, 470] on span "12" at bounding box center [589, 464] width 31 height 31
type input "8/12/2025"
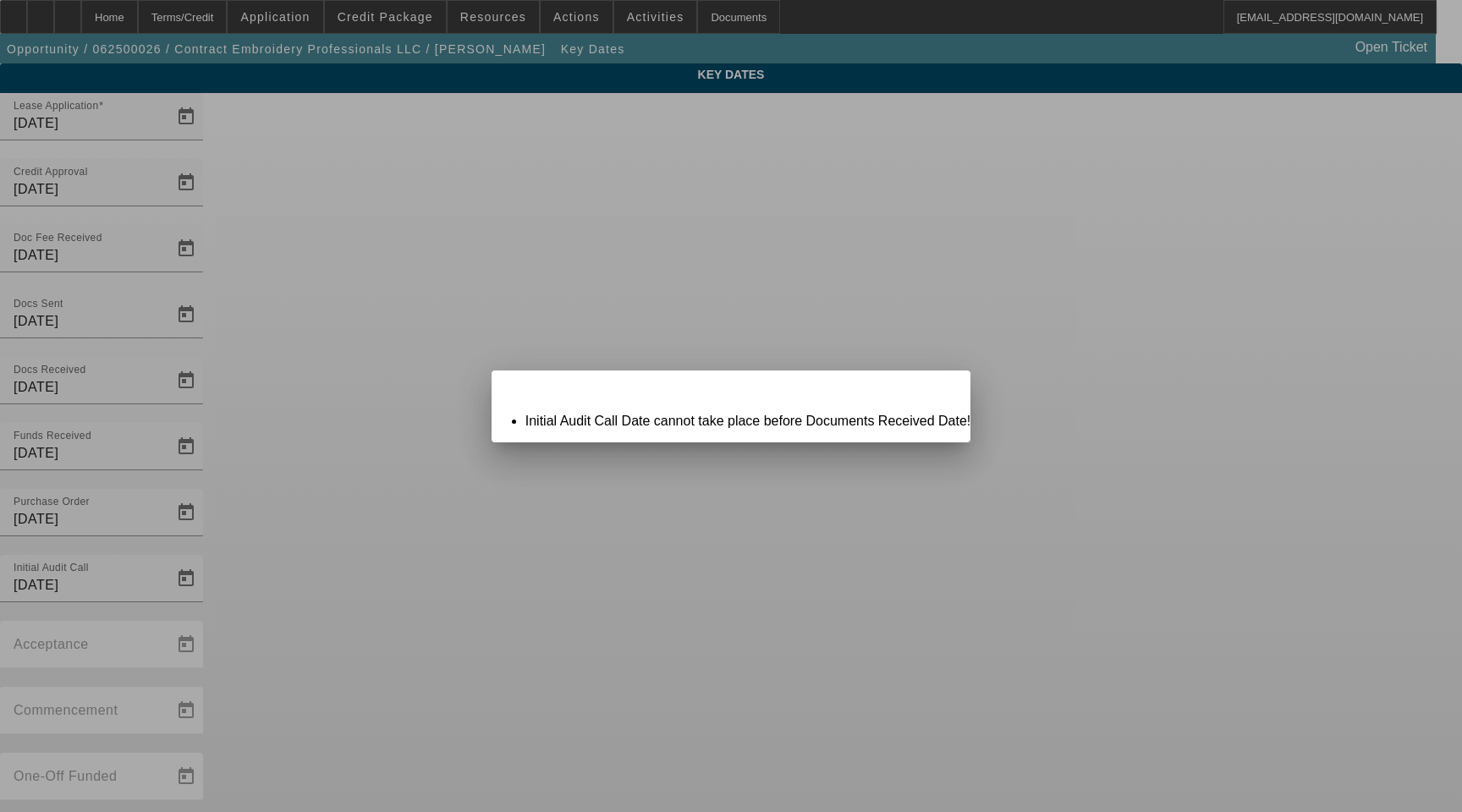
click at [937, 390] on span "Close" at bounding box center [948, 385] width 23 height 10
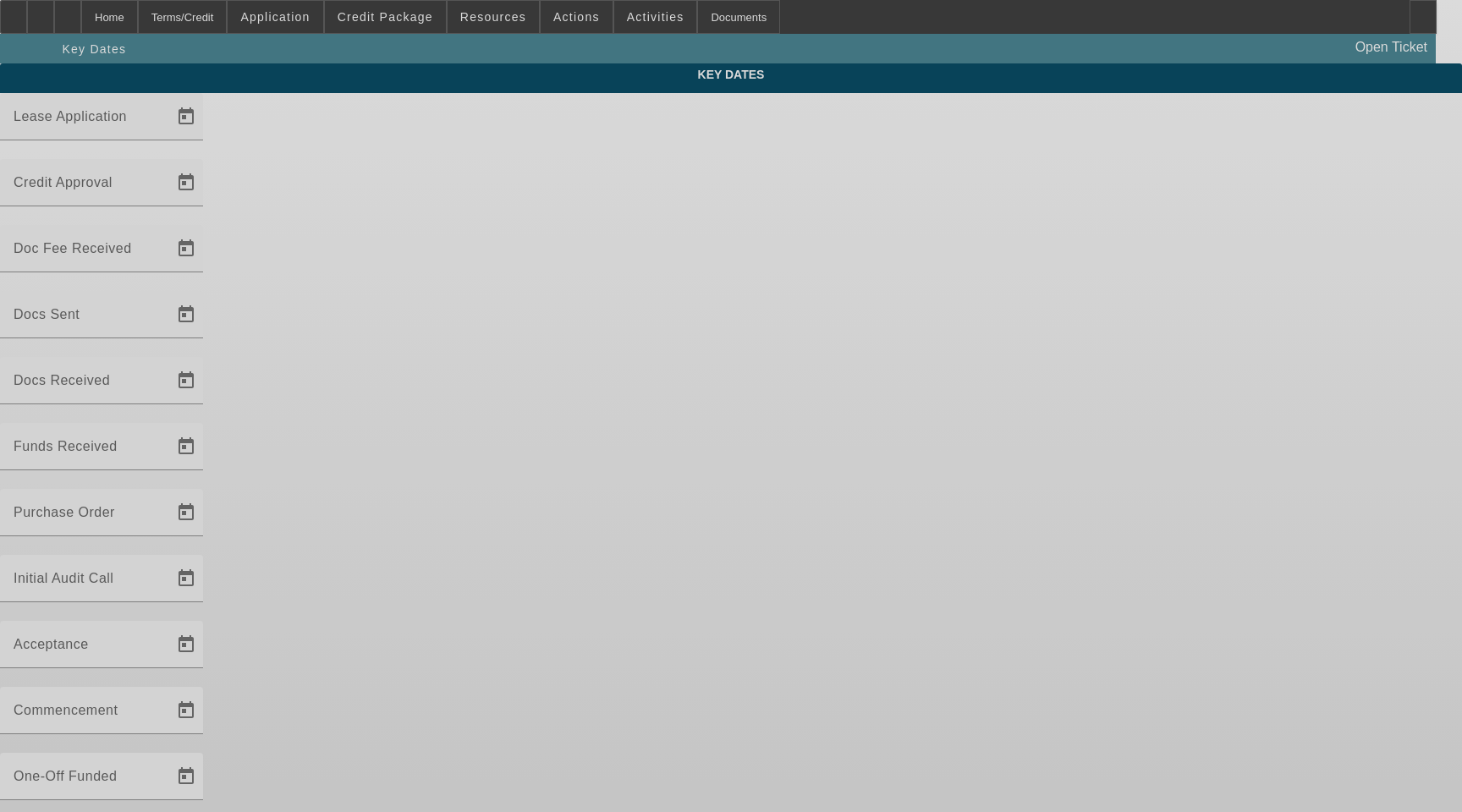
type input "6/2/2025"
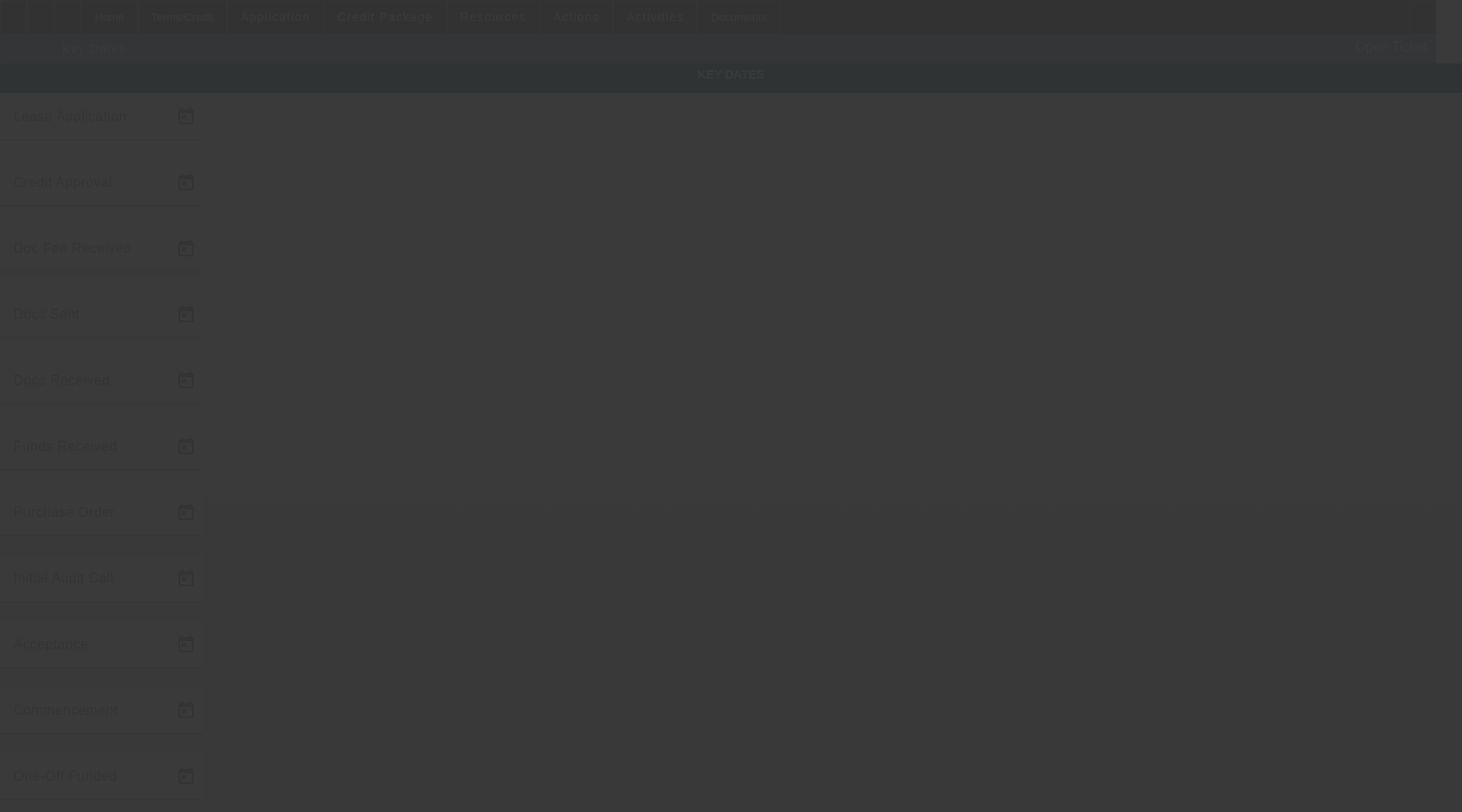
type input "8/8/2025"
type input "6/4/2025"
type input "7/9/2025"
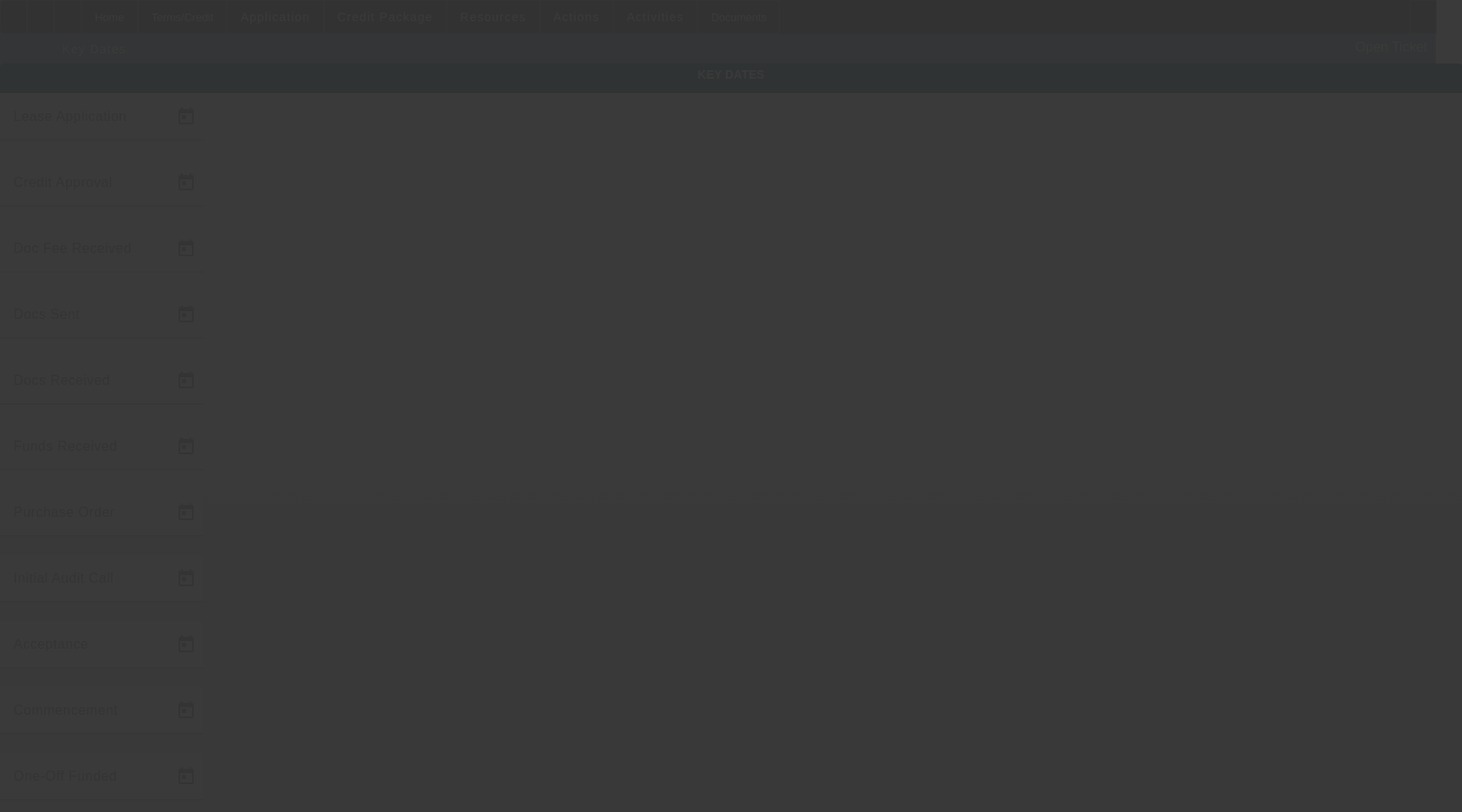
type input "7/10/2025"
type input "8/6/2025"
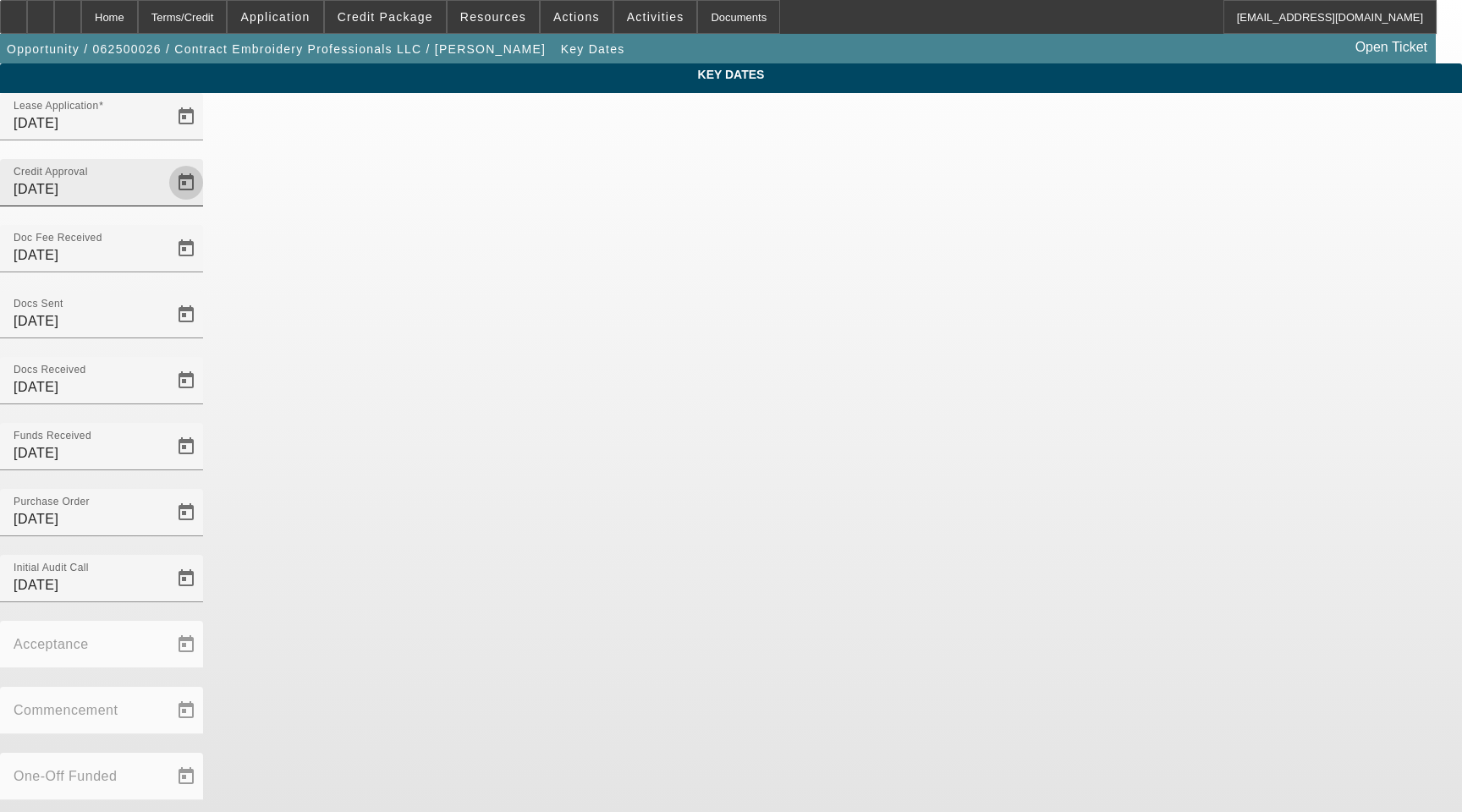
click at [206, 162] on span "Open calendar" at bounding box center [186, 182] width 40 height 40
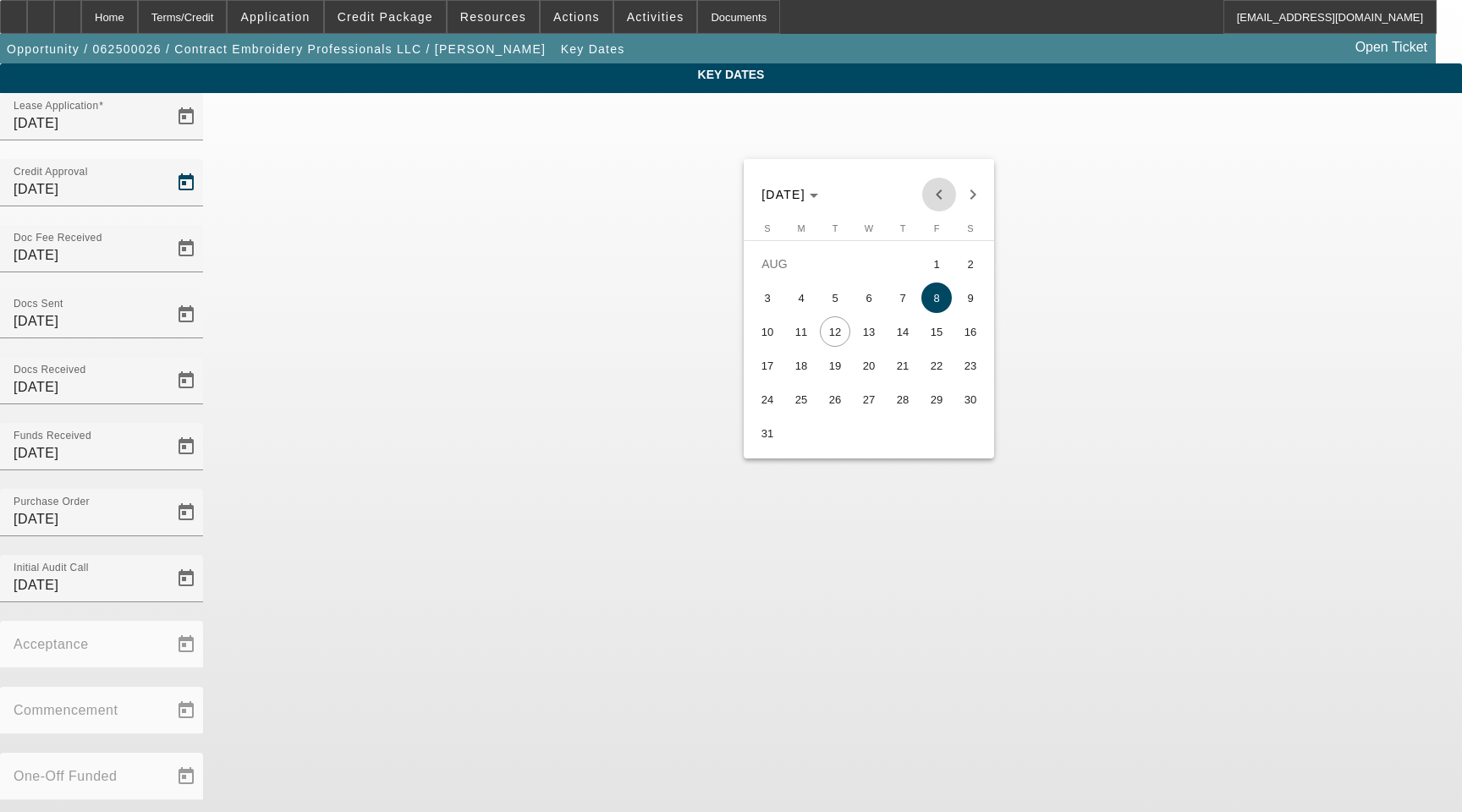
click at [932, 195] on span "Previous month" at bounding box center [939, 194] width 34 height 34
click at [838, 299] on span "3" at bounding box center [835, 298] width 31 height 31
type input "6/3/2025"
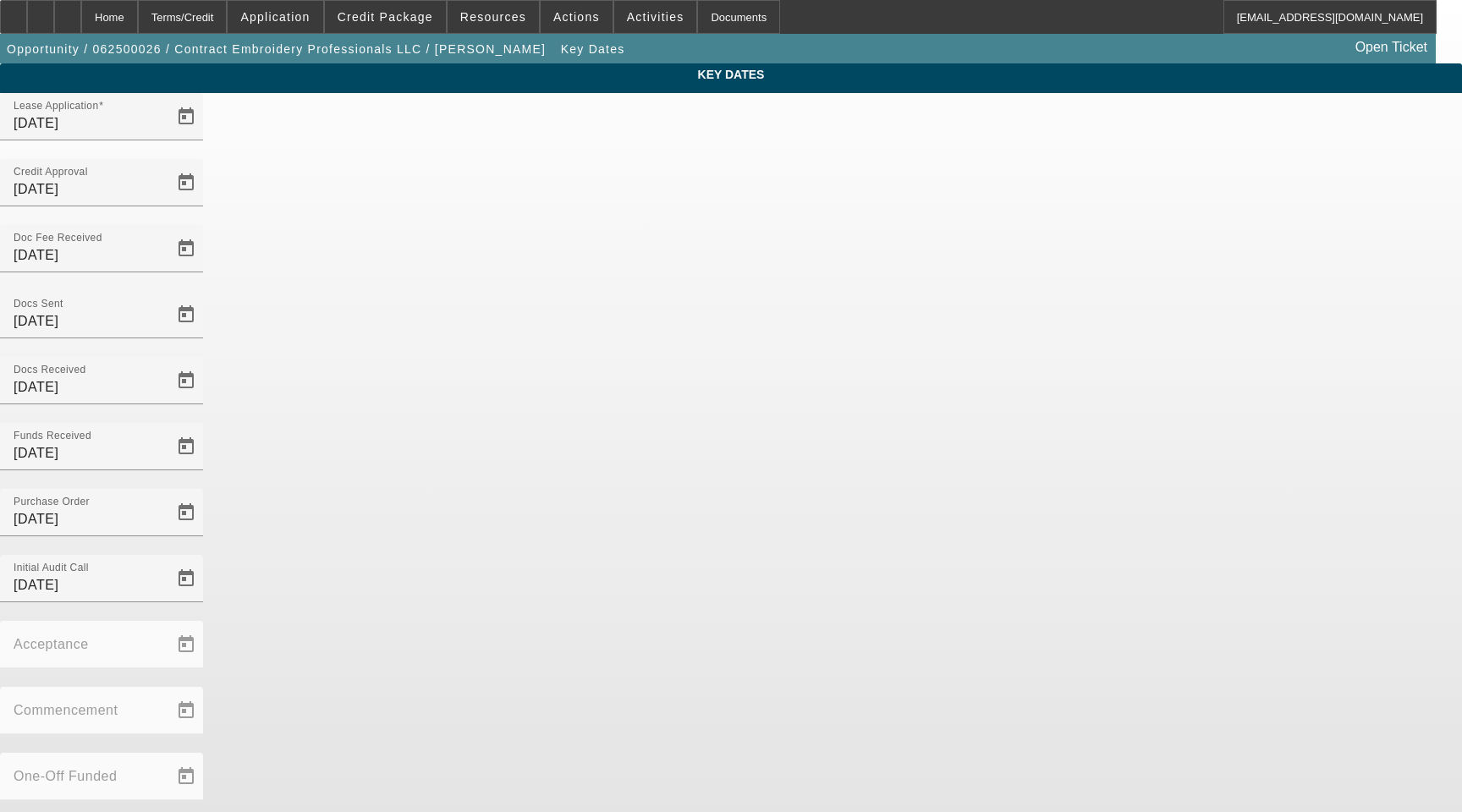
click at [203, 643] on mat-datepicker-toggle at bounding box center [186, 650] width 34 height 14
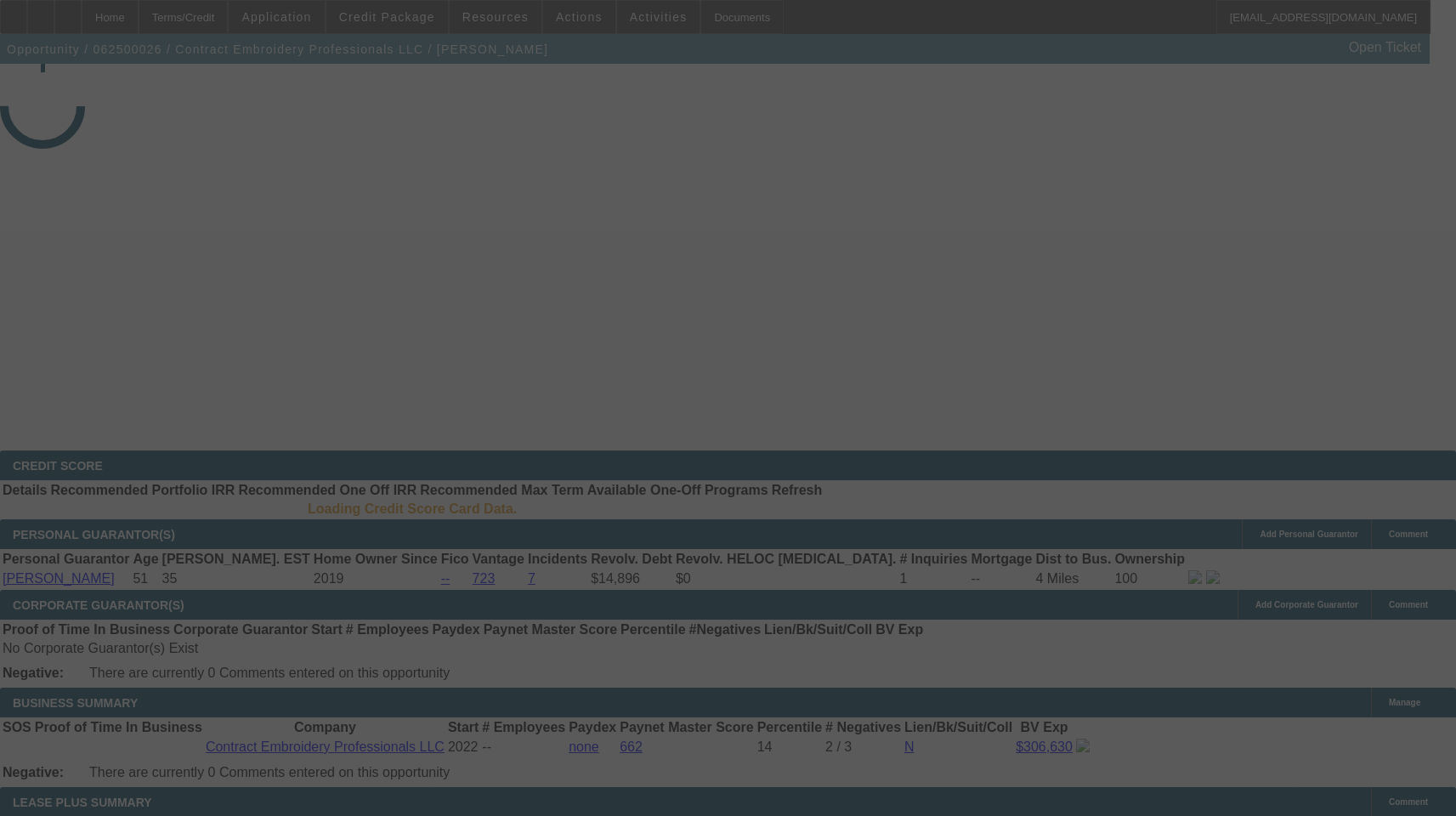
select select "3"
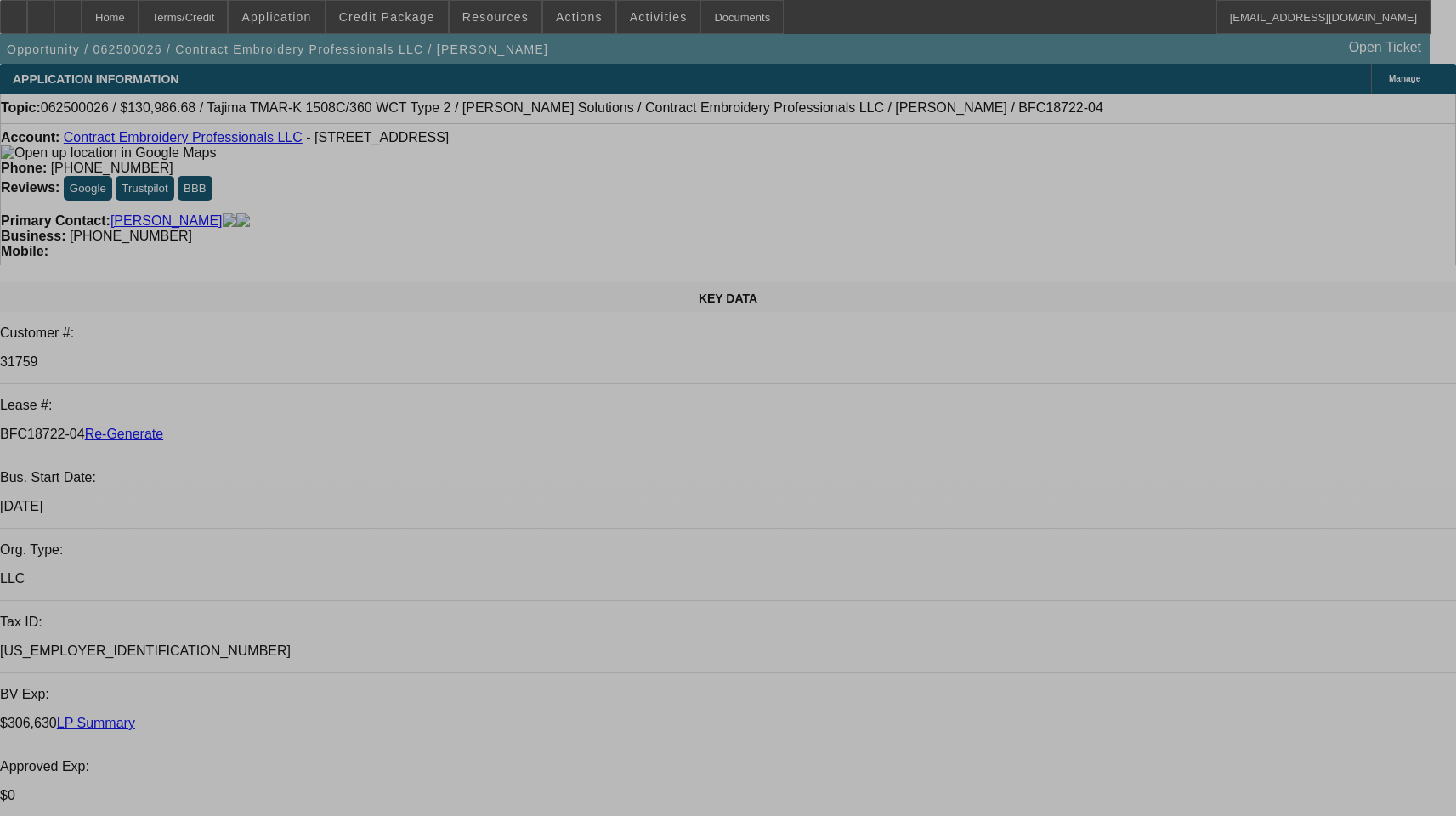
select select "0"
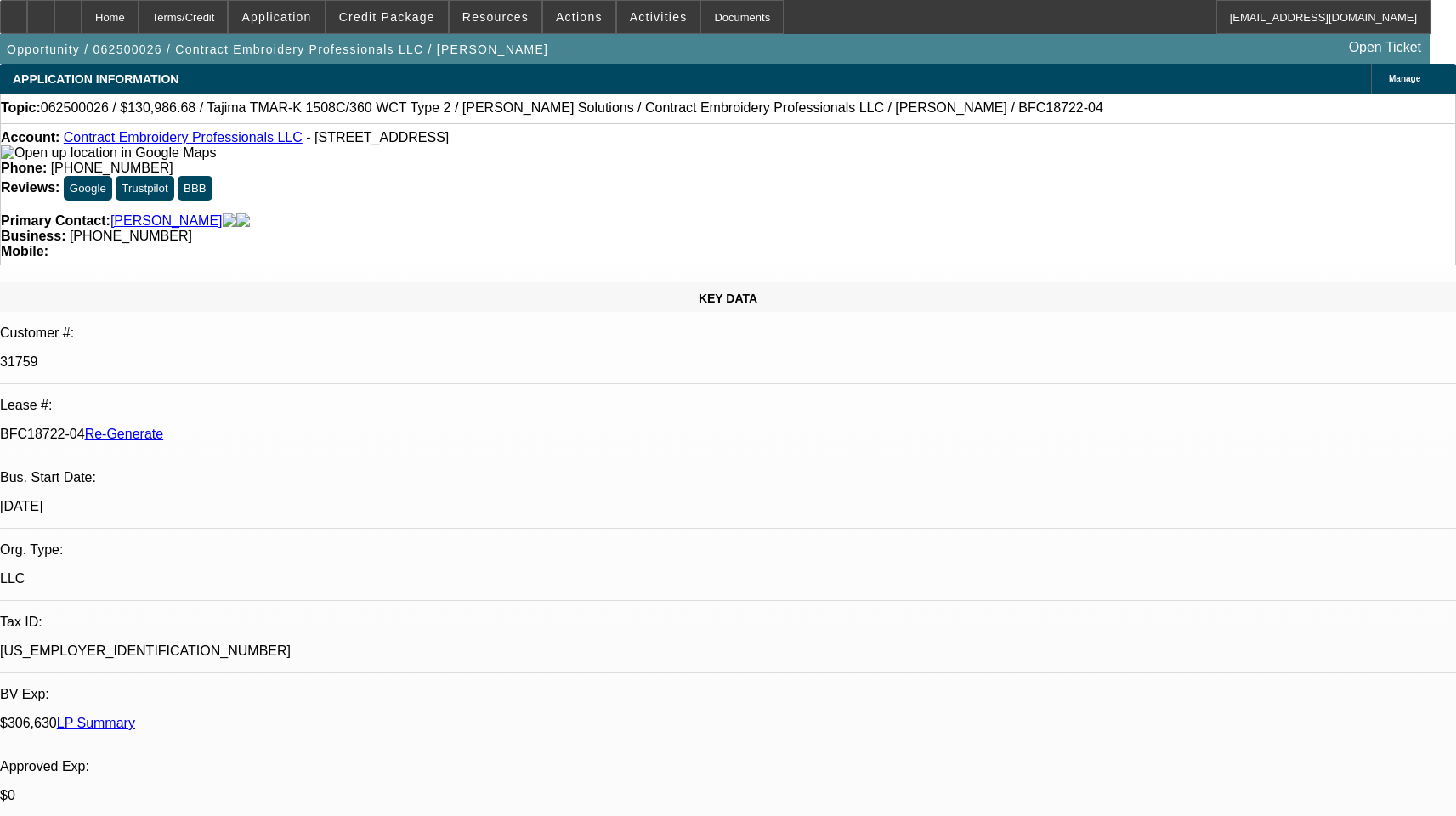
select select "2"
select select "0.1"
select select "1"
select select "2"
select select "4"
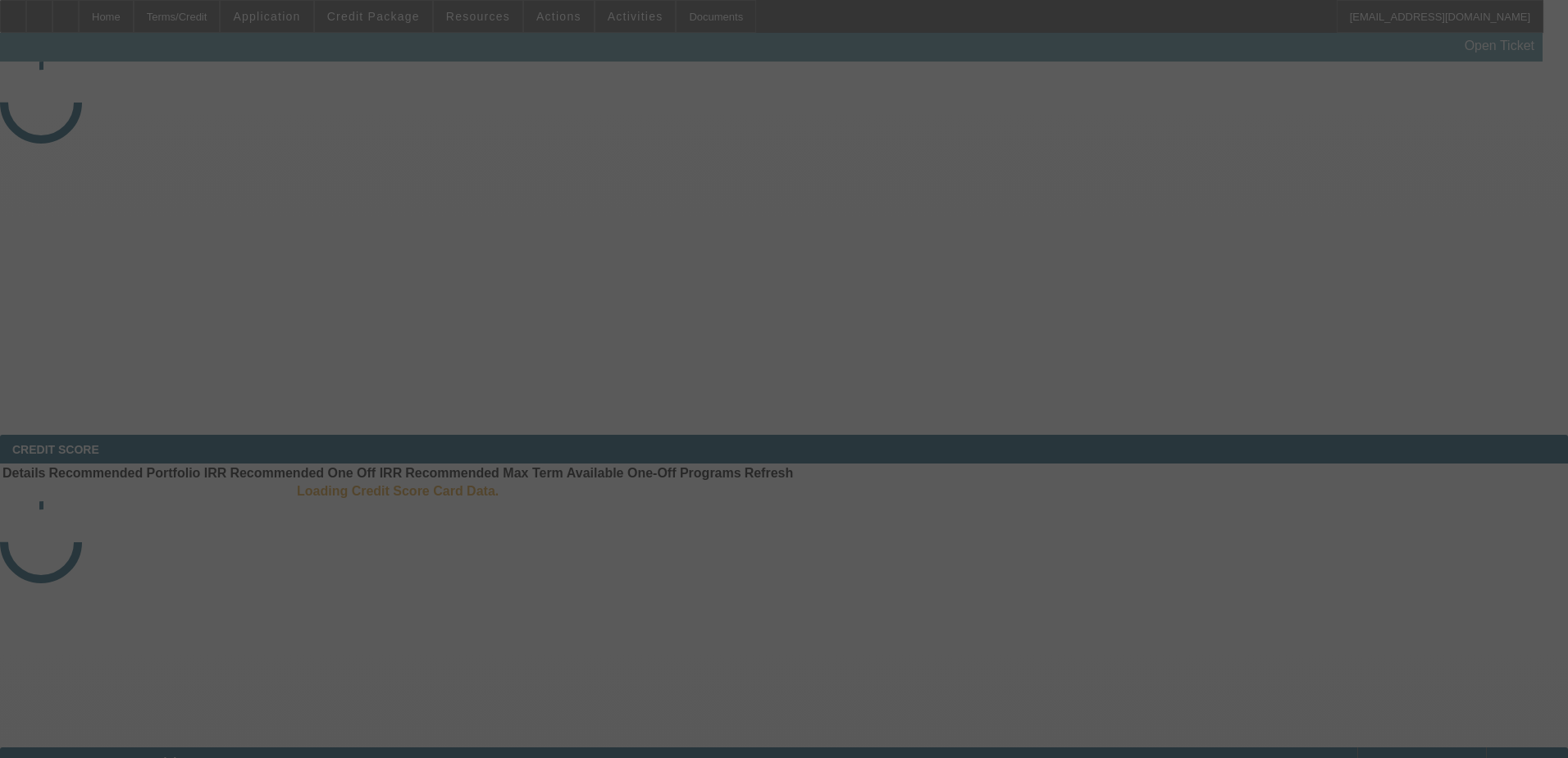
select select "4"
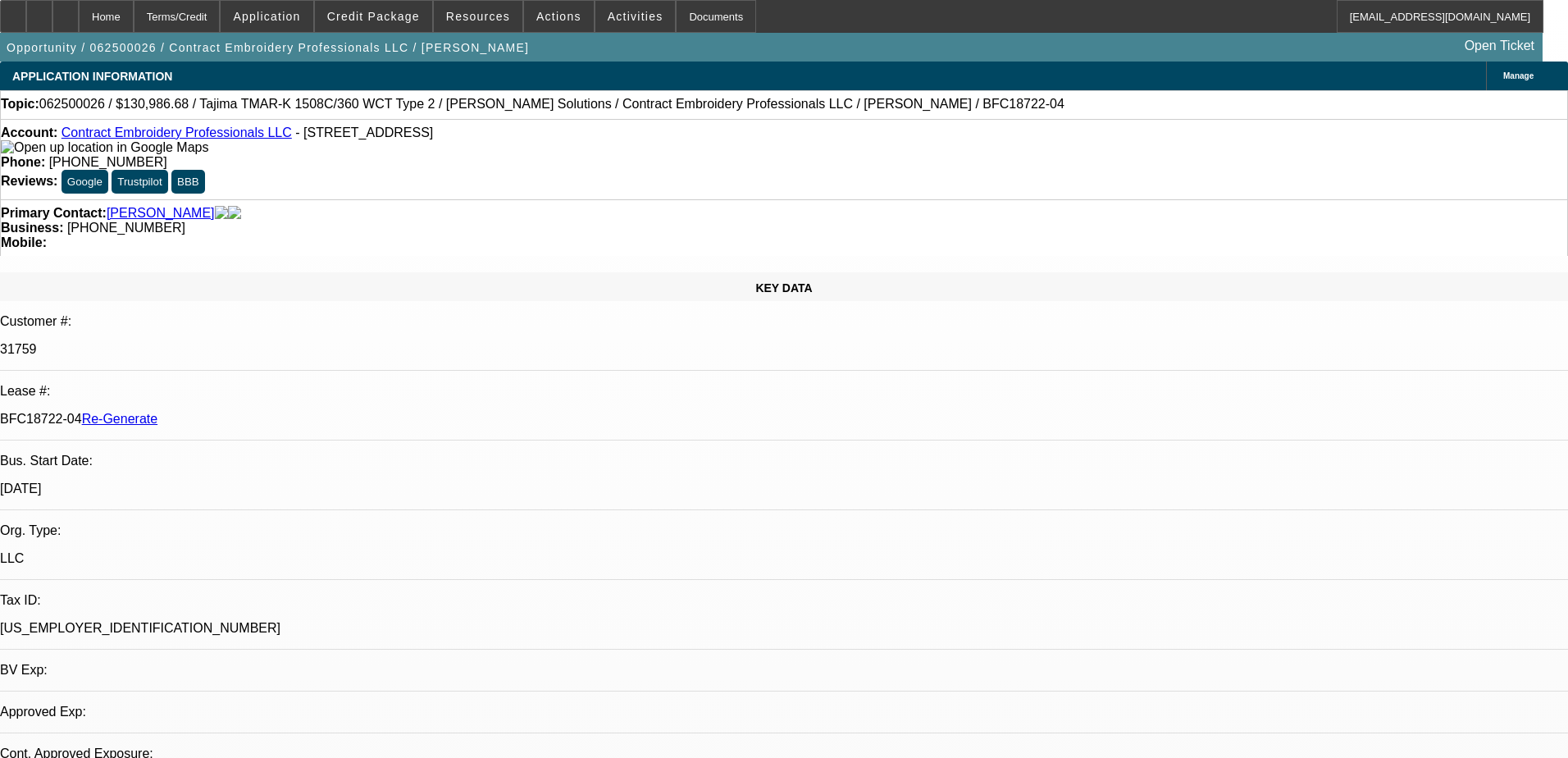
select select "0"
select select "2"
select select "0.1"
select select "4"
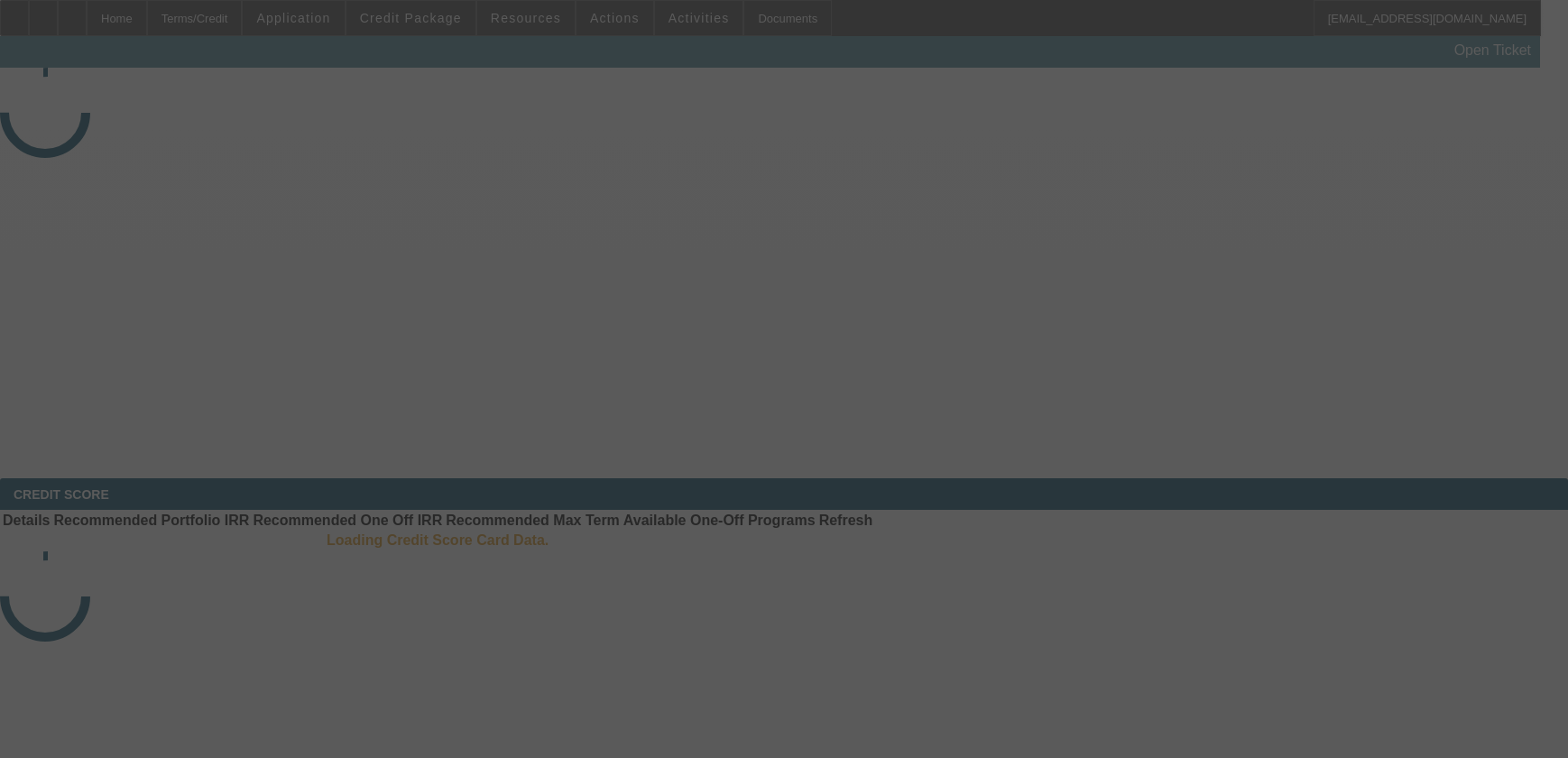
select select "4"
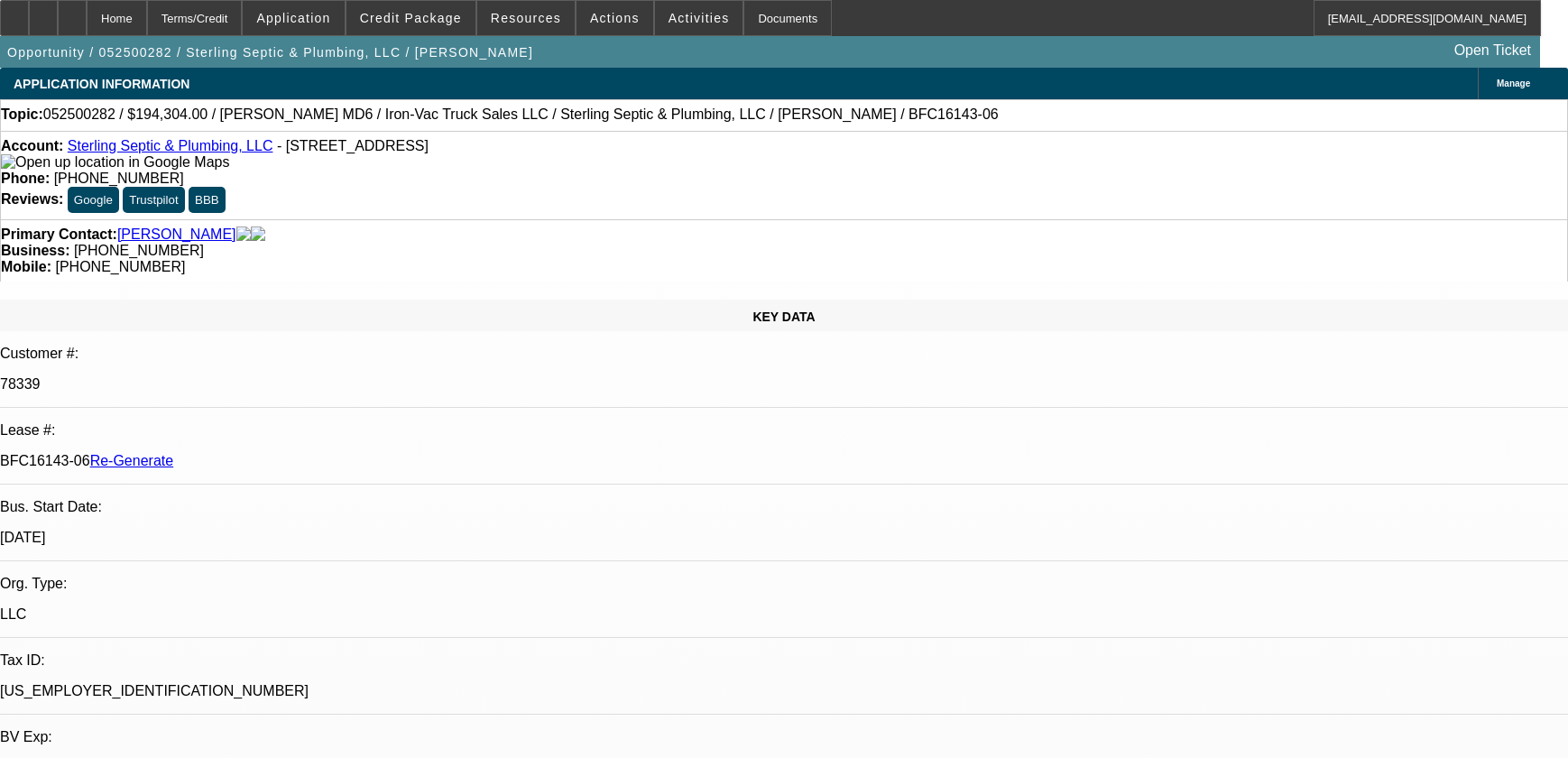
select select "0"
select select "2"
select select "0"
select select "6"
